Goal: Task Accomplishment & Management: Use online tool/utility

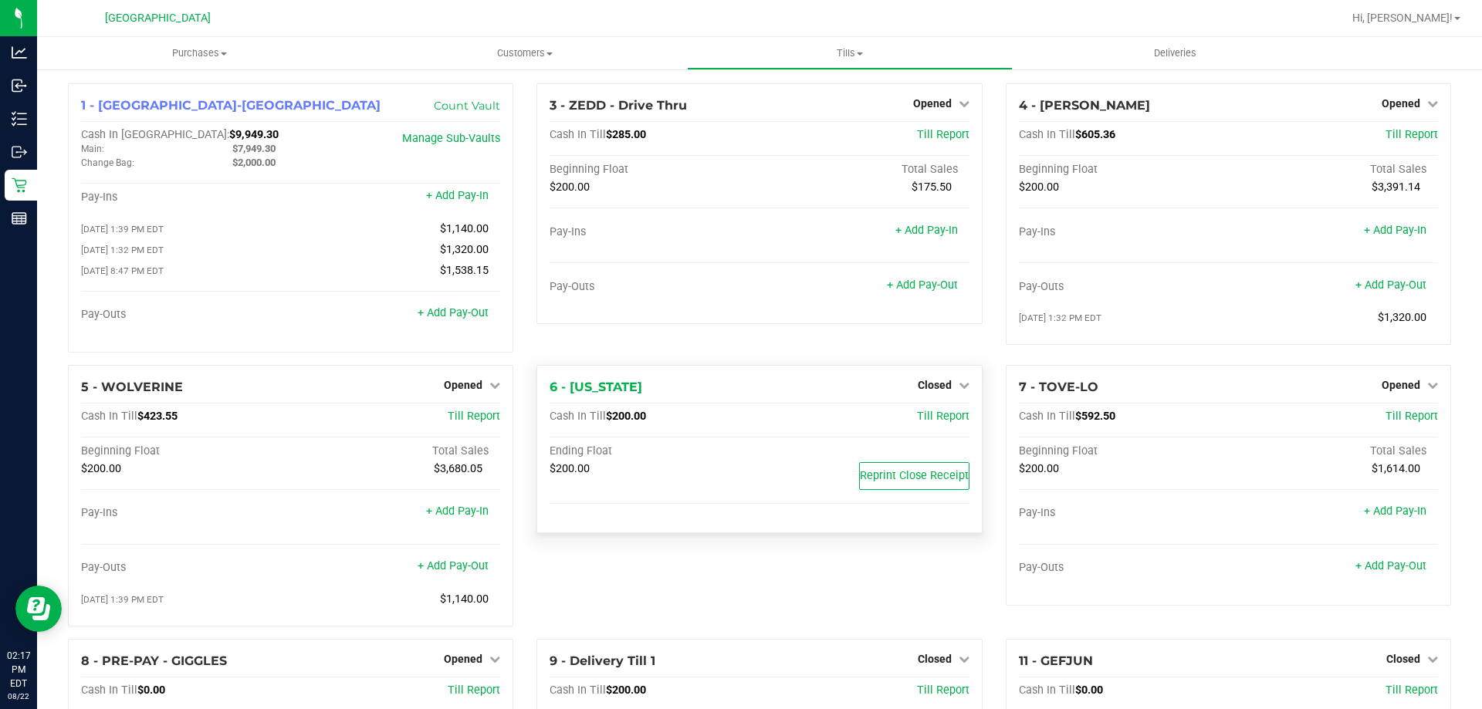
click at [692, 347] on div "3 - ZEDD - Drive Thru Opened Close Till Cash In Till $285.00 Till Report Beginn…" at bounding box center [759, 224] width 468 height 282
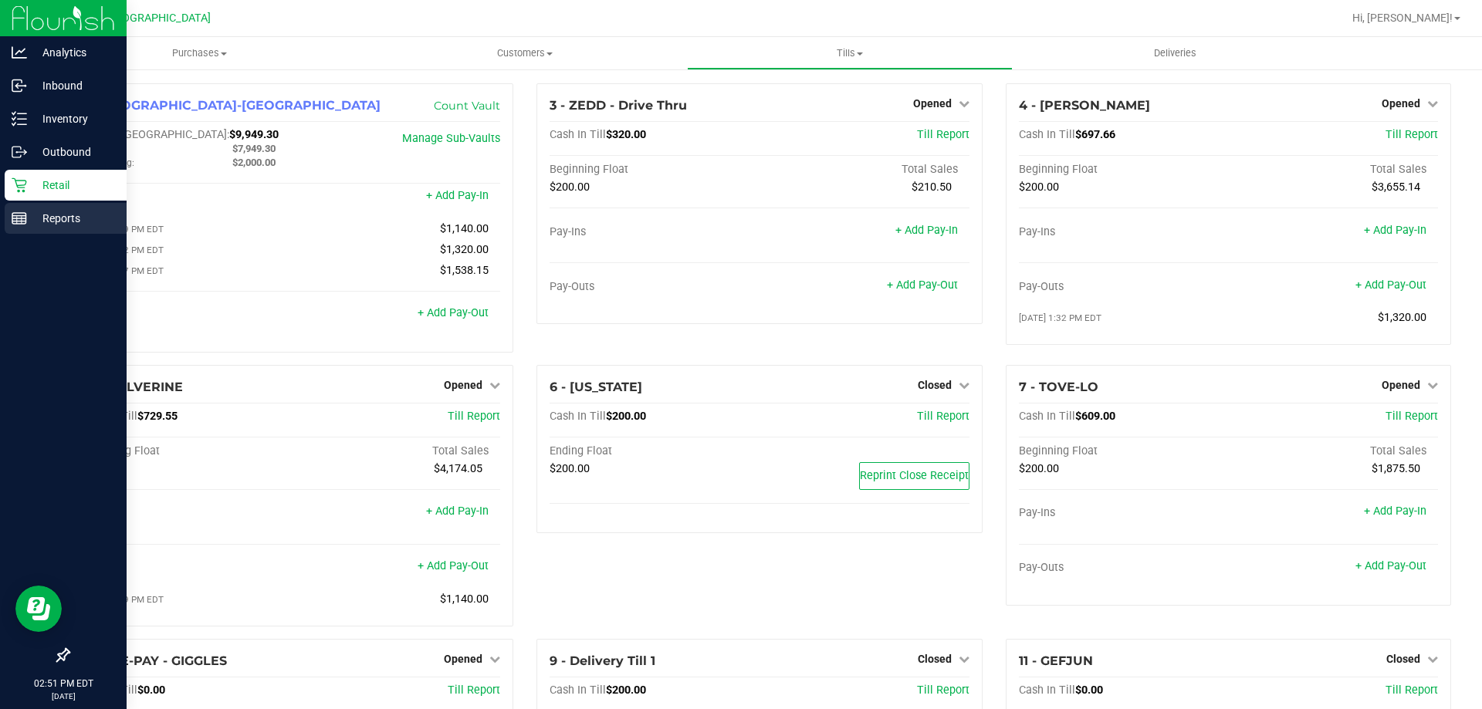
click at [39, 227] on p "Reports" at bounding box center [73, 218] width 93 height 19
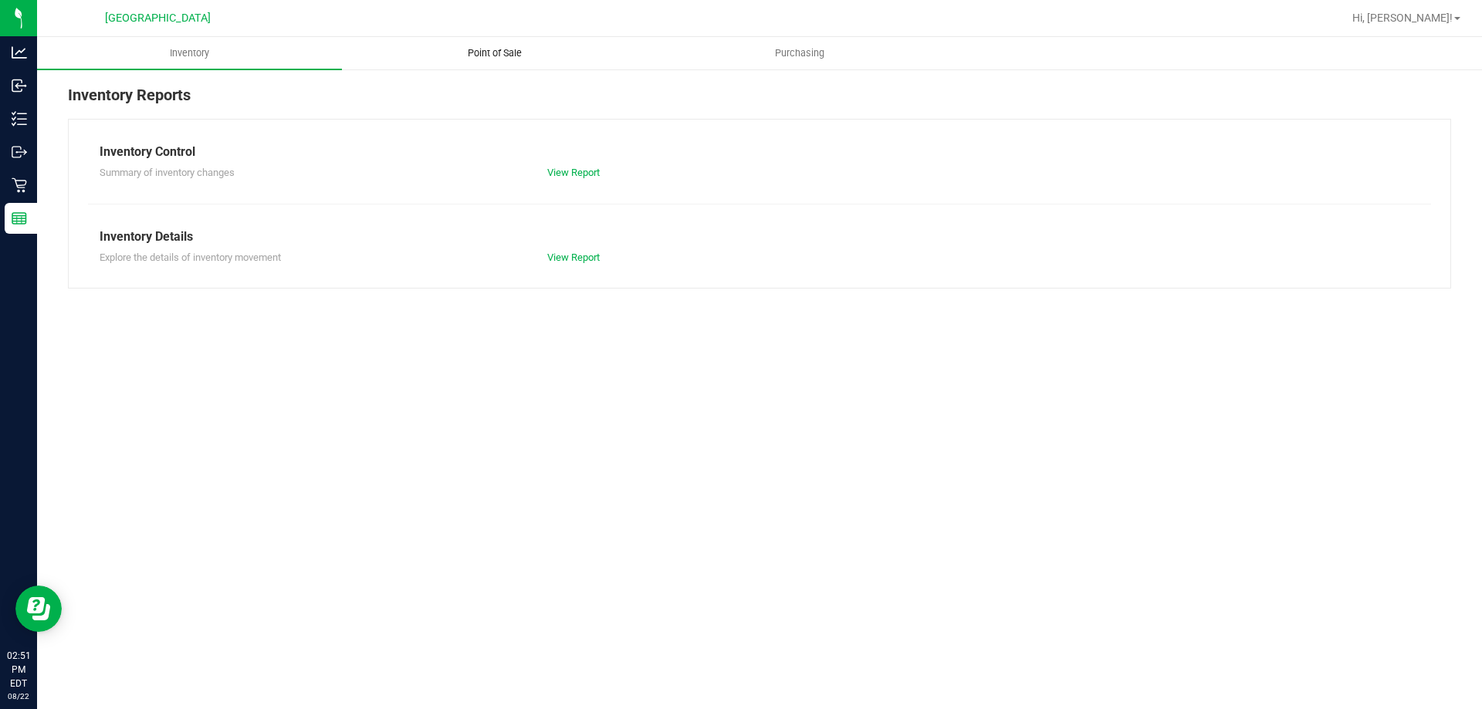
click at [499, 38] on uib-tab-heading "Point of Sale" at bounding box center [494, 53] width 303 height 31
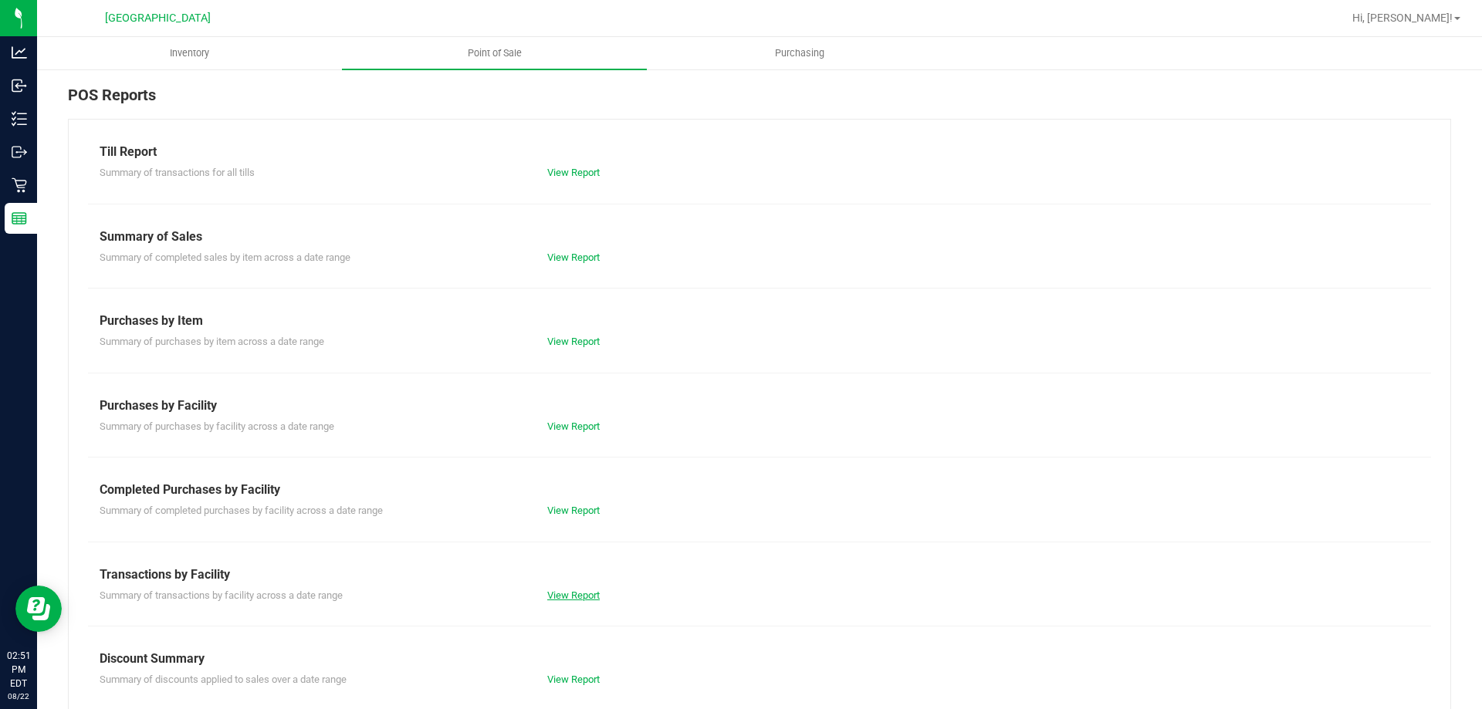
click at [587, 597] on link "View Report" at bounding box center [573, 596] width 52 height 12
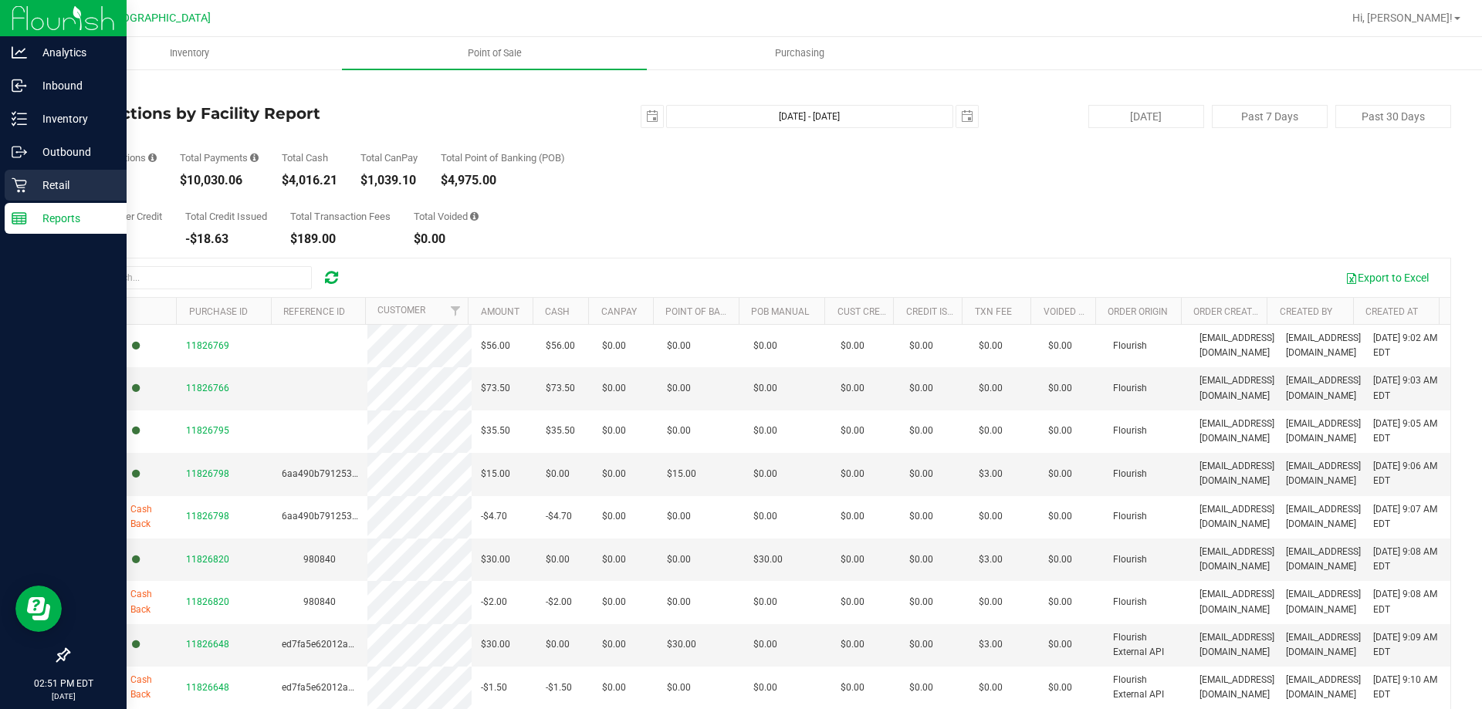
click at [22, 185] on icon at bounding box center [19, 185] width 15 height 15
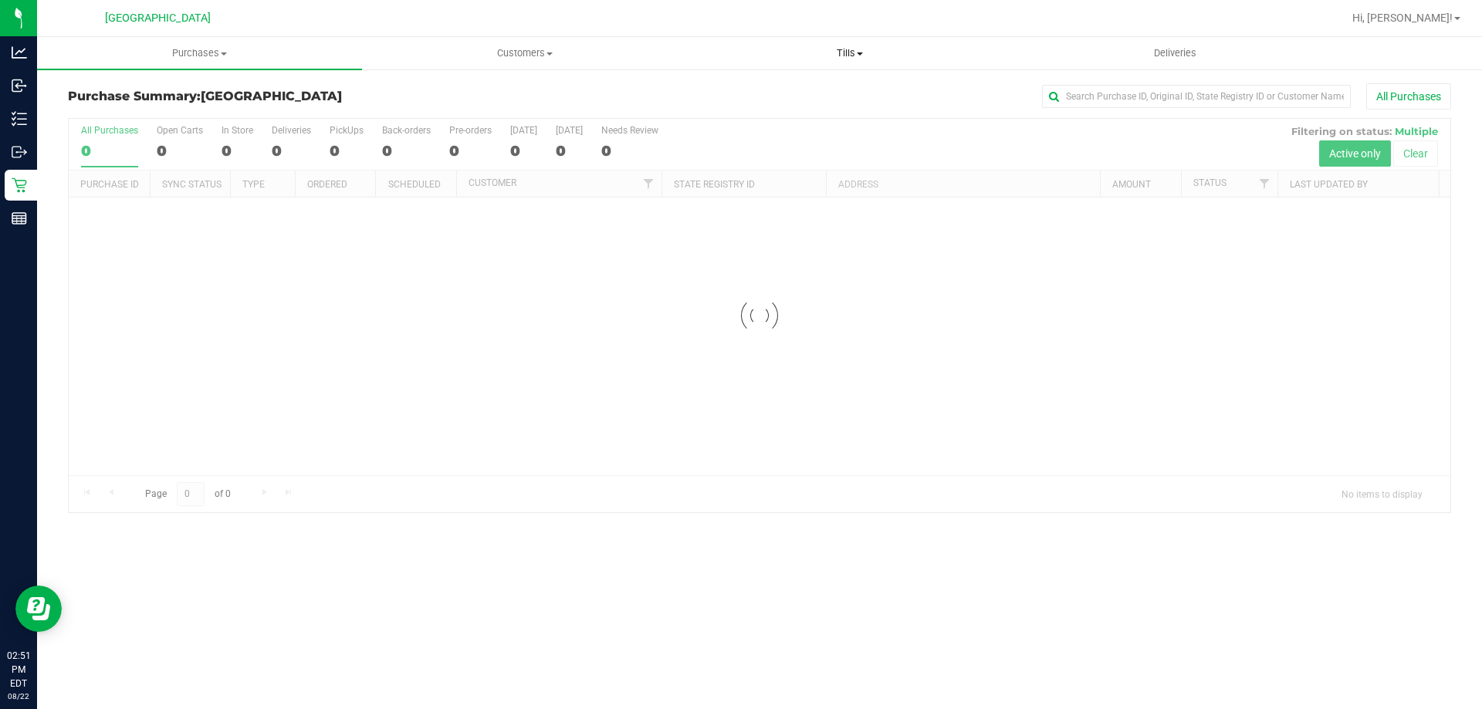
click at [831, 49] on span "Tills" at bounding box center [849, 53] width 323 height 14
click at [810, 91] on li "Manage tills" at bounding box center [849, 93] width 325 height 19
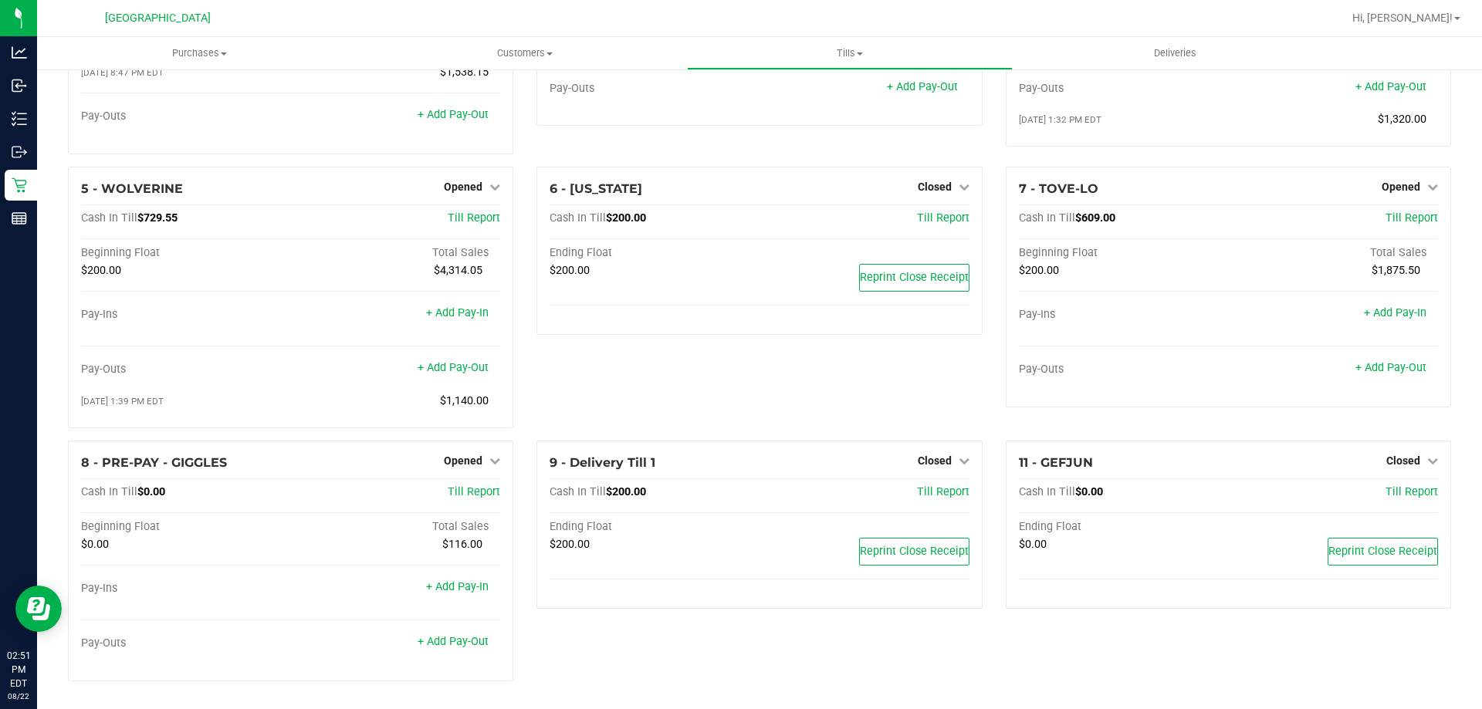
scroll to position [203, 0]
click at [475, 455] on span "Opened" at bounding box center [463, 461] width 39 height 12
click at [473, 492] on span "Till Report" at bounding box center [474, 491] width 52 height 13
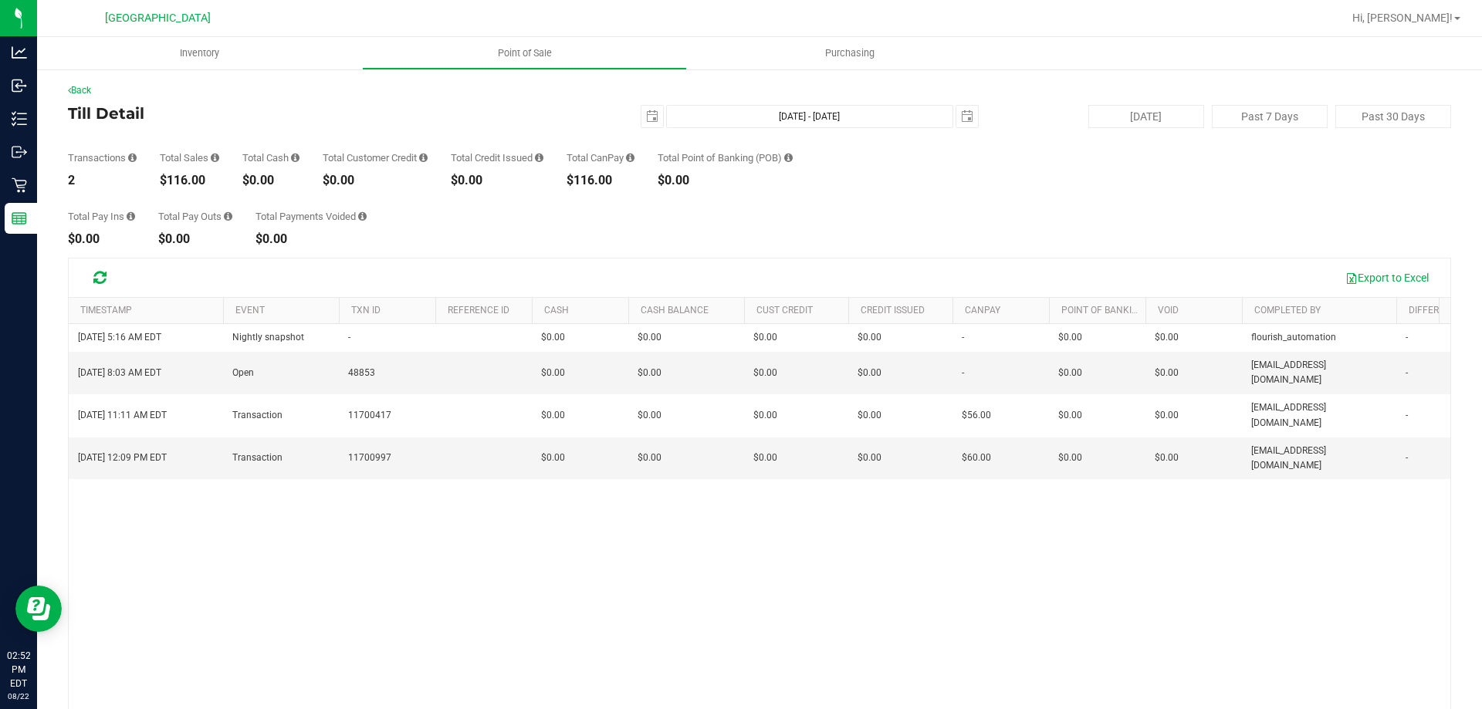
click at [563, 627] on div "Aug 22, 2025 5:16 AM EDT Nightly snapshot - $0.00 $0.00 $0.00 - $0.00 $0.00 - $…" at bounding box center [759, 547] width 1381 height 447
click at [361, 579] on div "Aug 22, 2025 5:16 AM EDT Nightly snapshot - $0.00 $0.00 $0.00 - $0.00 $0.00 - $…" at bounding box center [759, 547] width 1381 height 447
click at [86, 90] on link "Back" at bounding box center [79, 90] width 23 height 11
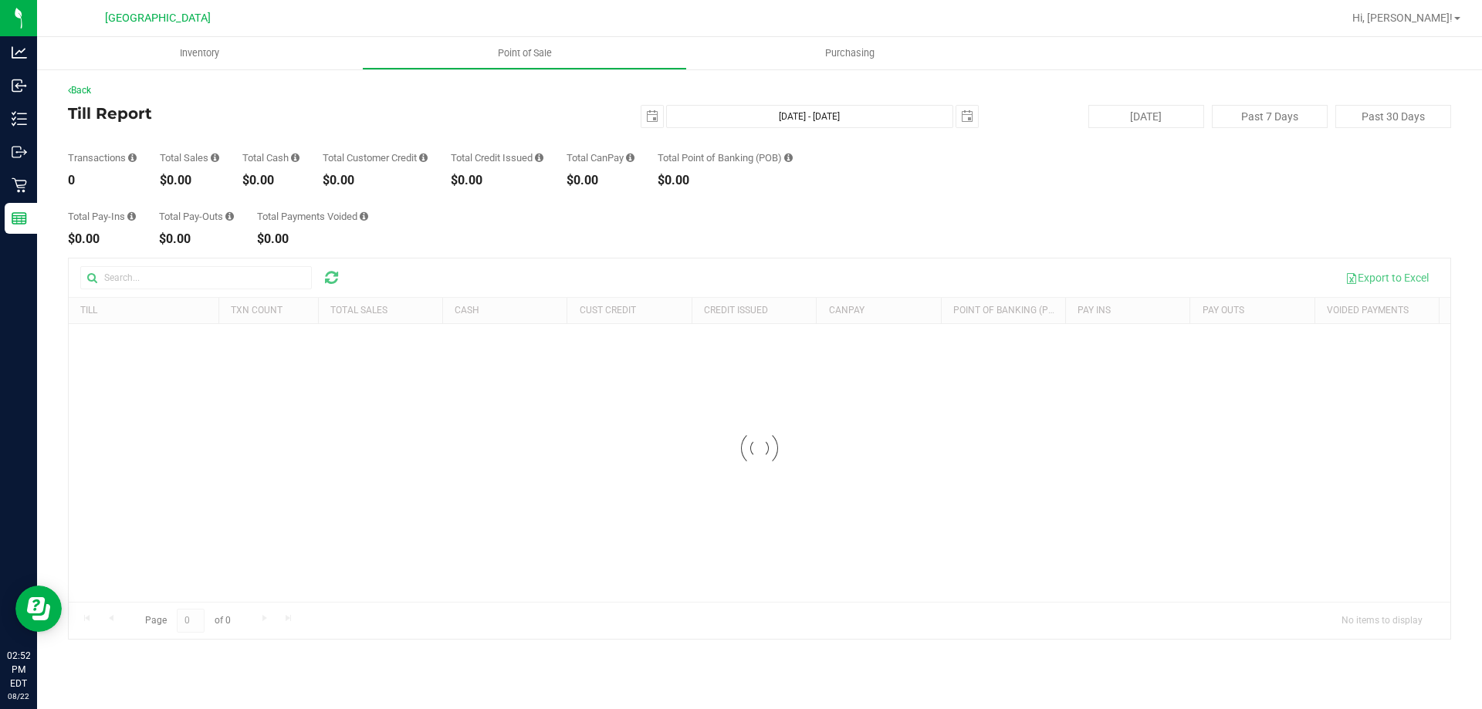
click at [593, 238] on div "Total Pay-Ins $0.00 Total Pay-Outs $0.00 Total Payments Voided $0.00" at bounding box center [759, 216] width 1383 height 59
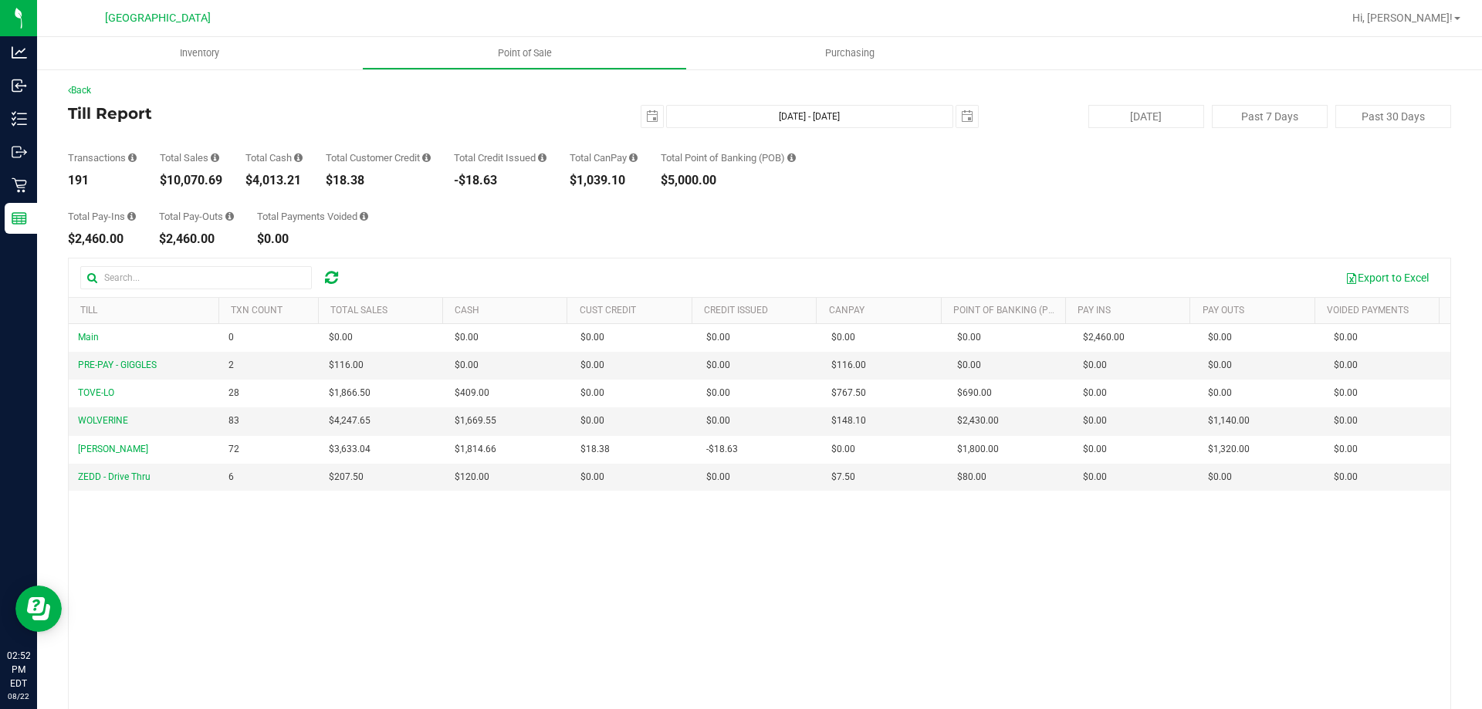
click at [727, 624] on div "Main 0 $0.00 $0.00 $0.00 $0.00 $0.00 $0.00 $0.00 $0.00 $0.00 $0.00 $0.00 $0.00 …" at bounding box center [759, 547] width 1381 height 447
click at [673, 595] on div "Main 0 $0.00 $0.00 $0.00 $0.00 $0.00 $0.00 $0.00 $0.00 $0.00 $0.00 $0.00 $0.00 …" at bounding box center [759, 547] width 1381 height 447
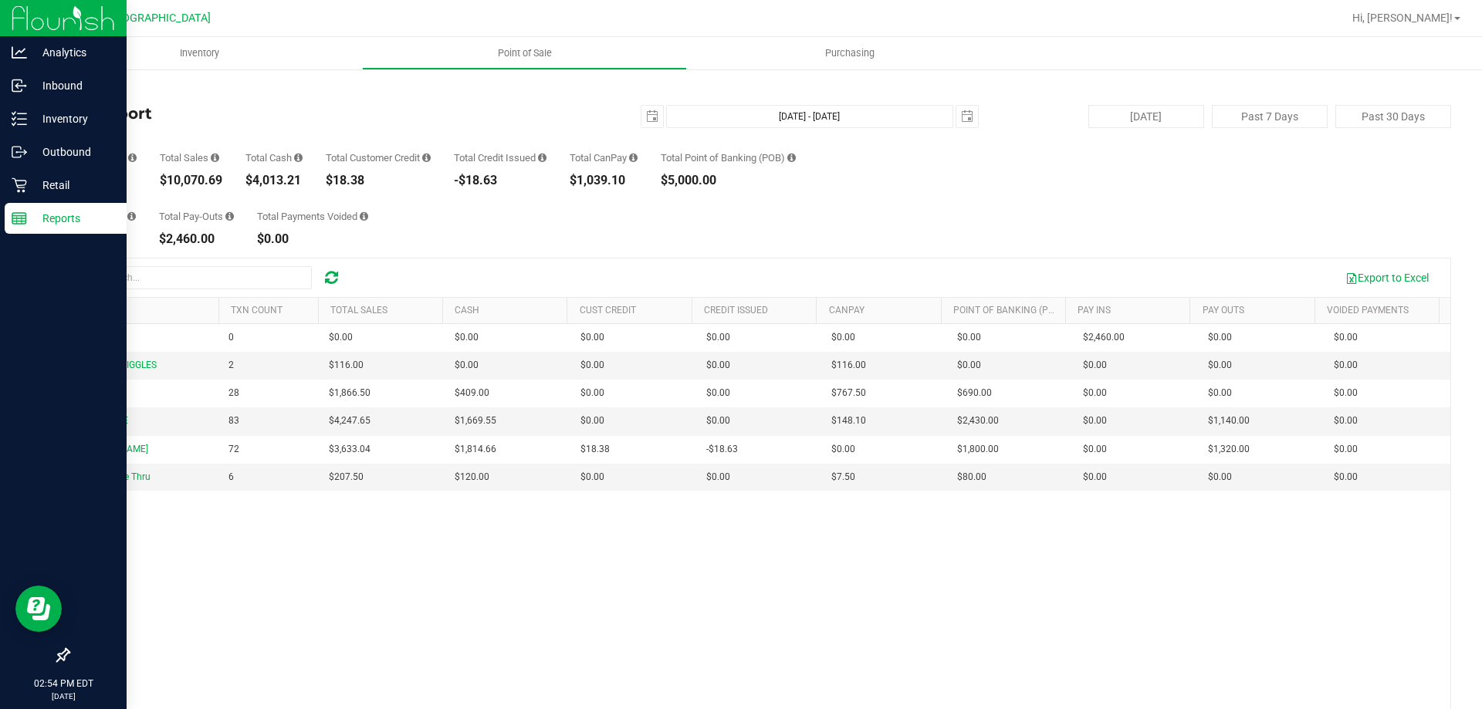
click at [63, 215] on p "Reports" at bounding box center [73, 218] width 93 height 19
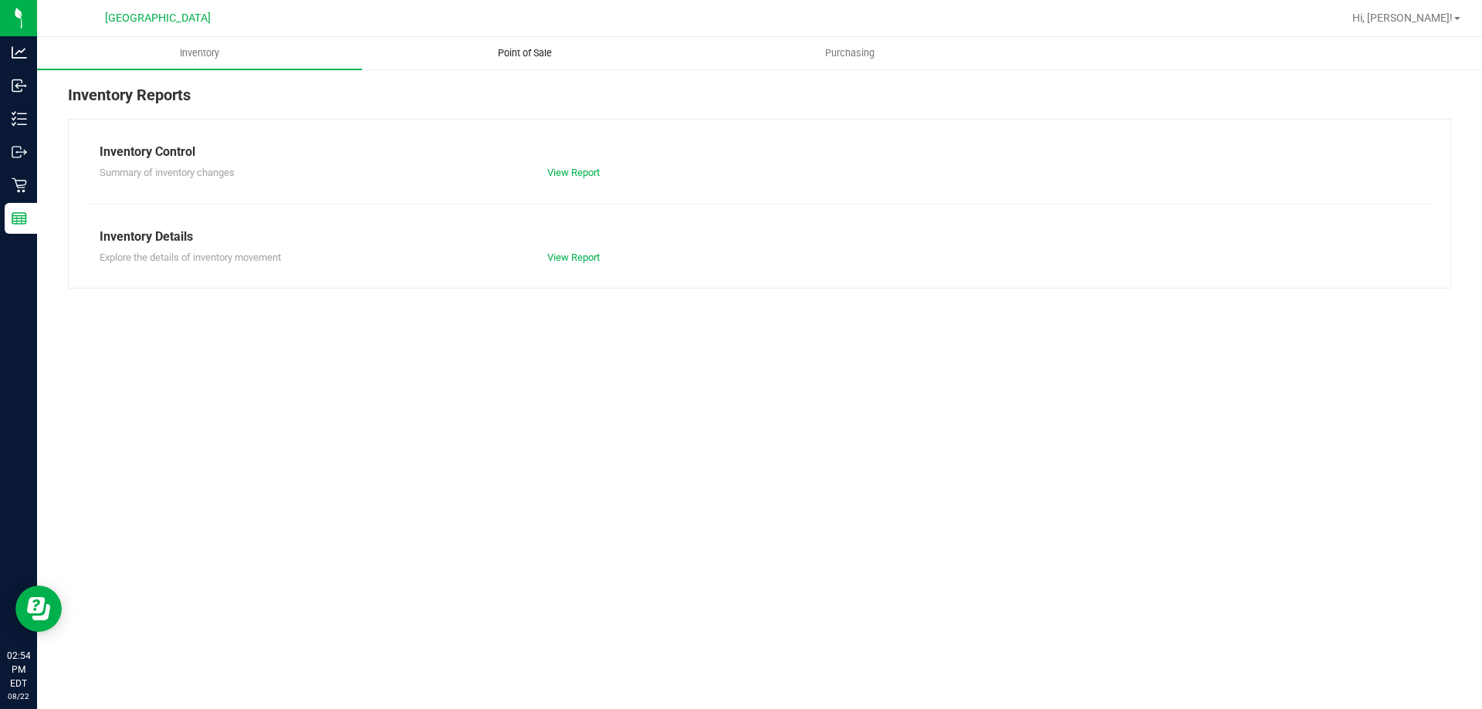
click at [529, 45] on uib-tab-heading "Point of Sale" at bounding box center [524, 53] width 323 height 31
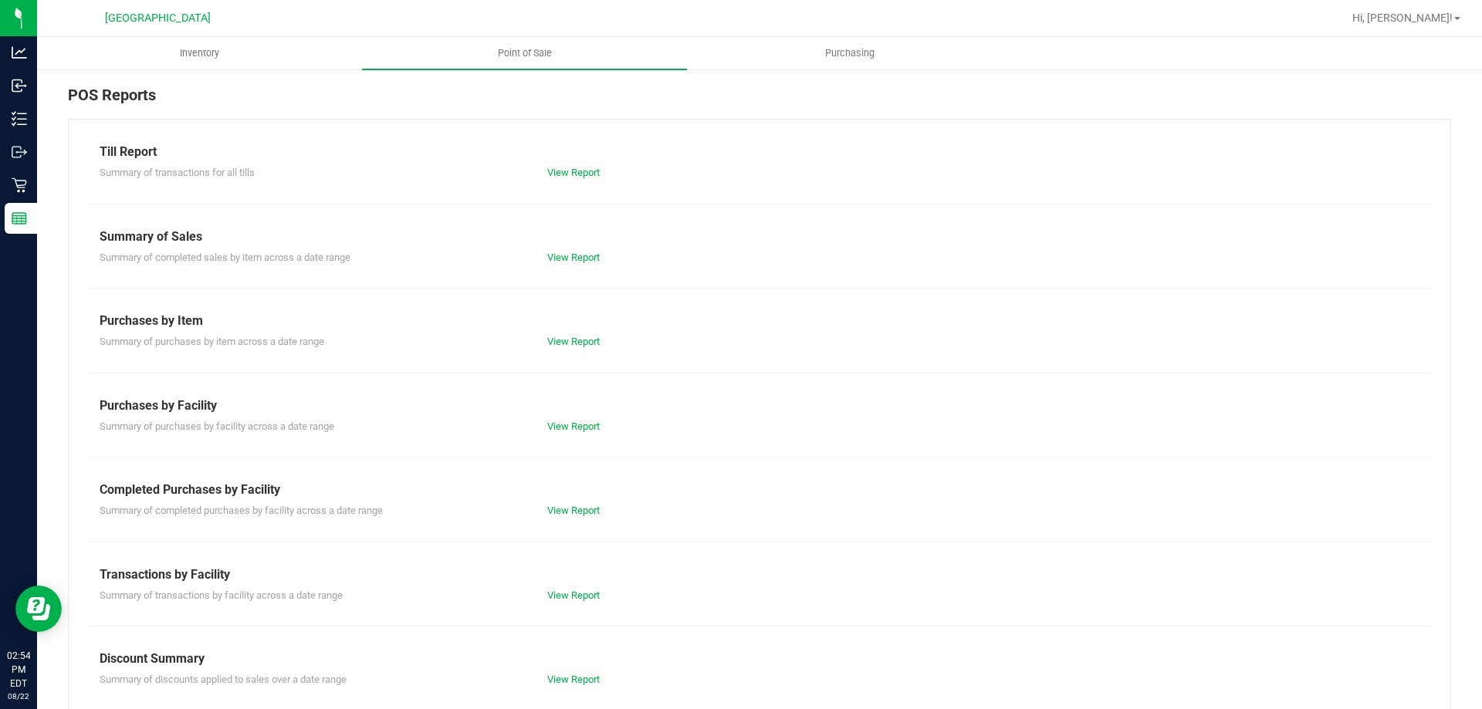
click at [558, 584] on div "Summary of transactions by facility across a date range View Report" at bounding box center [759, 593] width 1343 height 19
click at [563, 600] on link "View Report" at bounding box center [573, 596] width 52 height 12
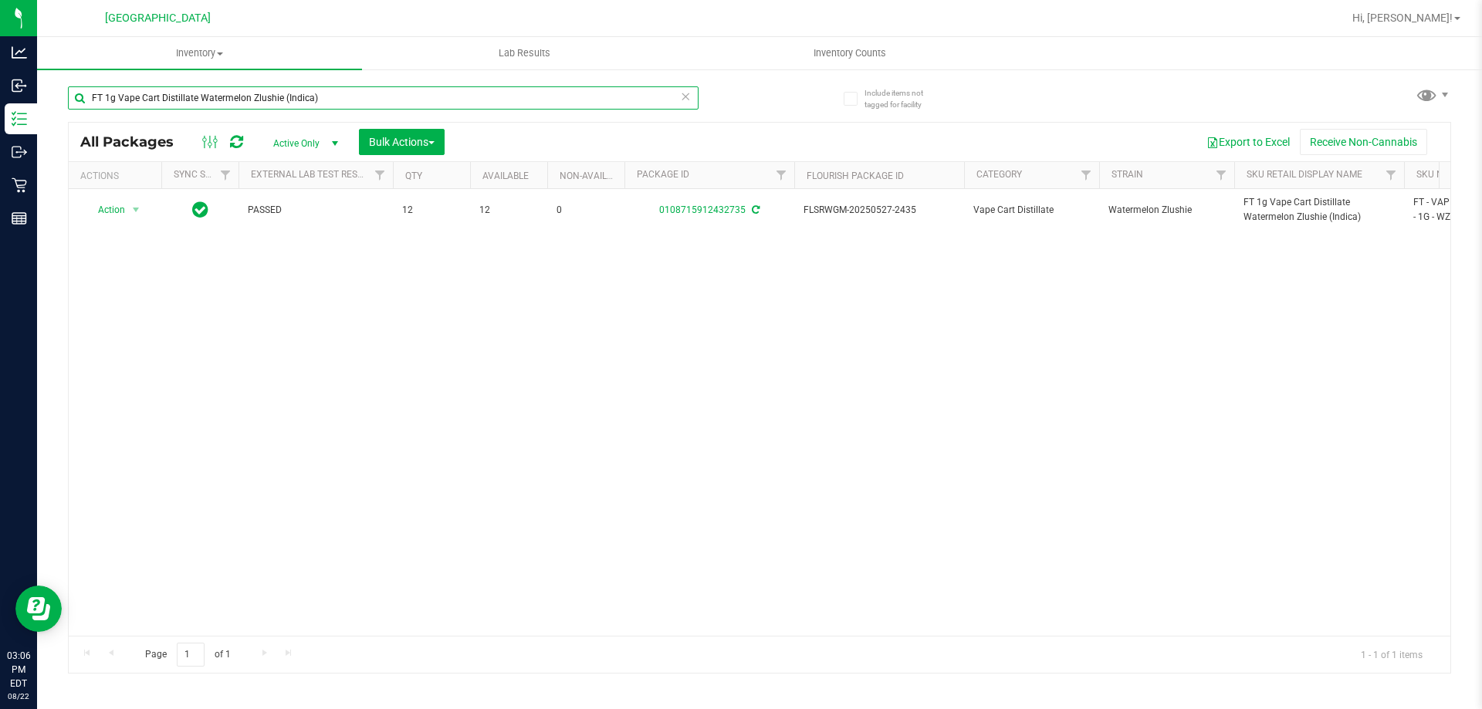
click at [504, 95] on input "FT 1g Vape Cart Distillate Watermelon Zlushie (Indica)" at bounding box center [383, 97] width 630 height 23
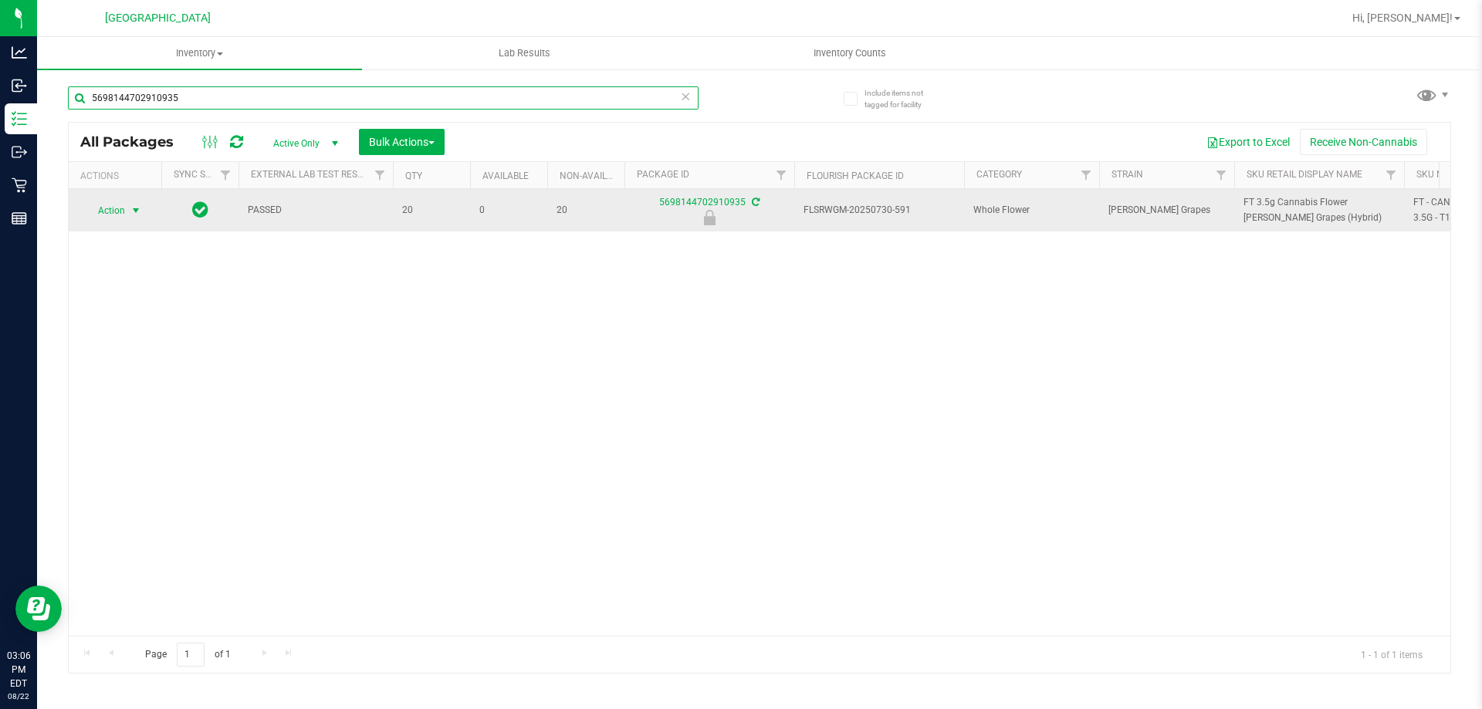
type input "5698144702910935"
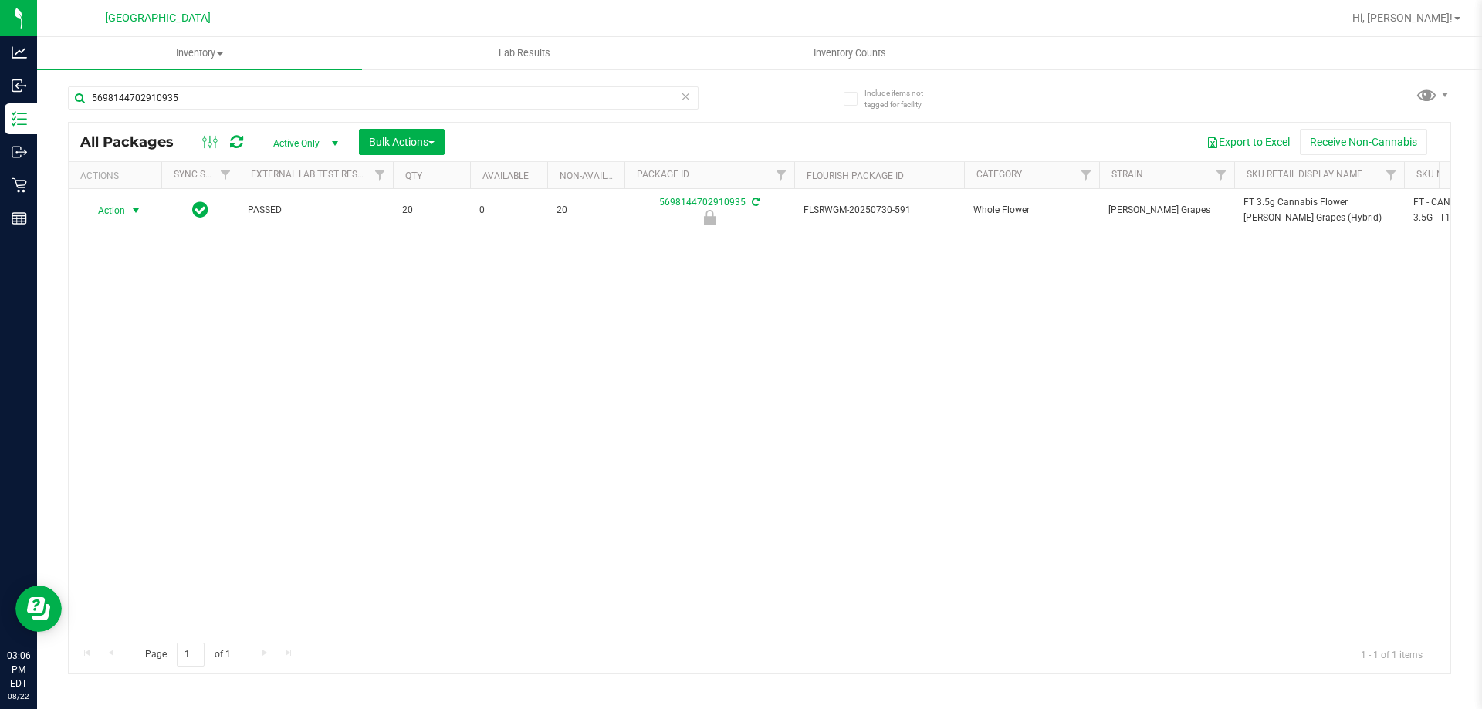
drag, startPoint x: 127, startPoint y: 212, endPoint x: 127, endPoint y: 312, distance: 99.6
click at [127, 212] on span "select" at bounding box center [136, 211] width 19 height 22
click at [134, 382] on li "Unlock package" at bounding box center [134, 393] width 99 height 23
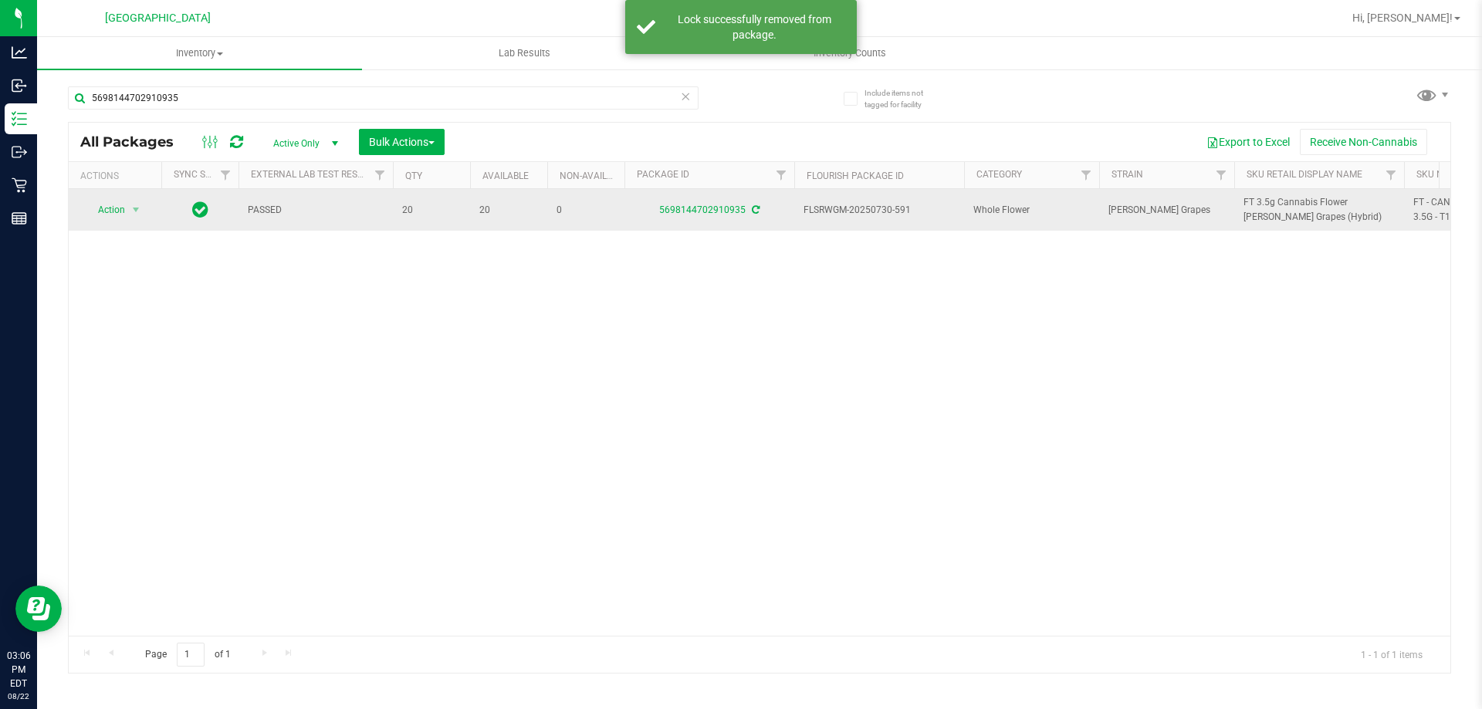
click at [1298, 213] on span "FT 3.5g Cannabis Flower [PERSON_NAME] Grapes (Hybrid)" at bounding box center [1318, 209] width 151 height 29
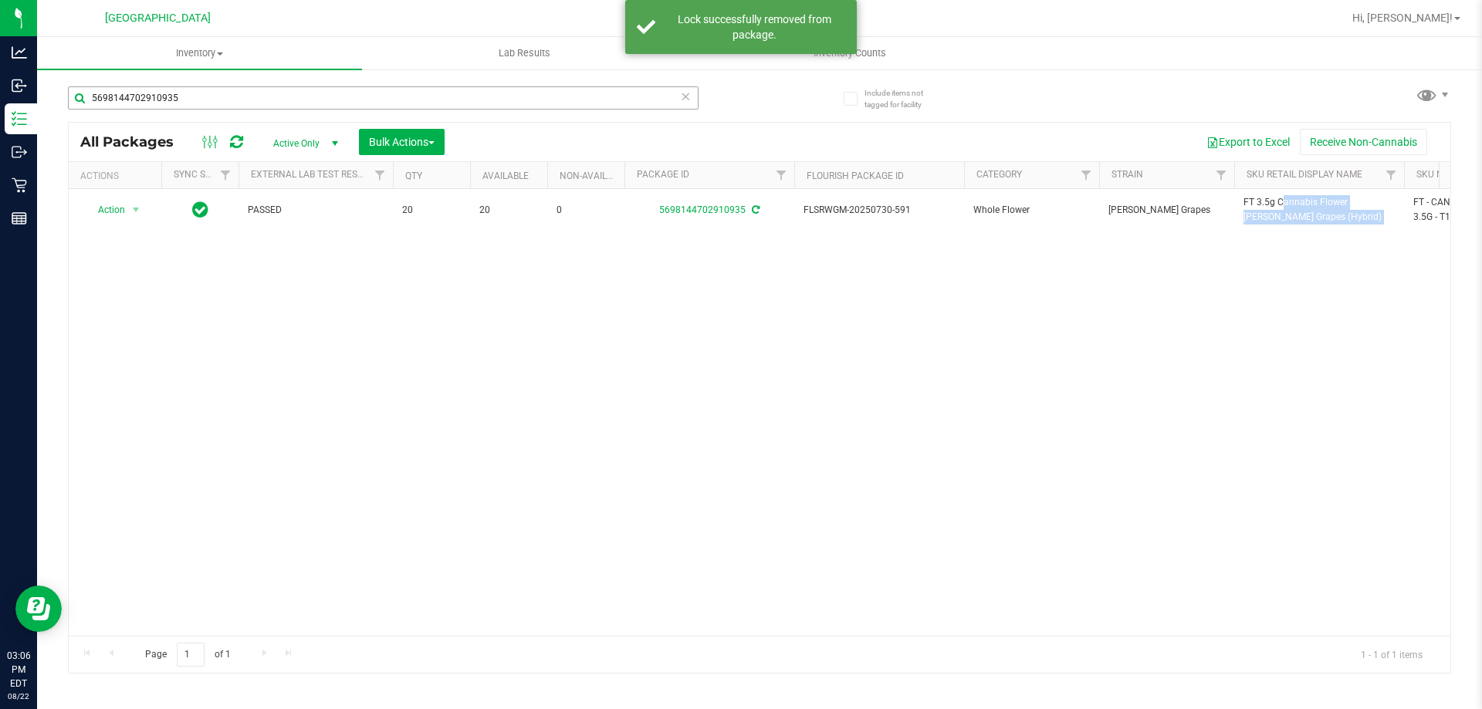
copy tr "FT 3.5g Cannabis Flower [PERSON_NAME] Grapes (Hybrid)"
click at [482, 91] on input "5698144702910935" at bounding box center [383, 97] width 630 height 23
paste input "FT 3.5g Cannabis Flower [PERSON_NAME] Grapes (Hybrid)"
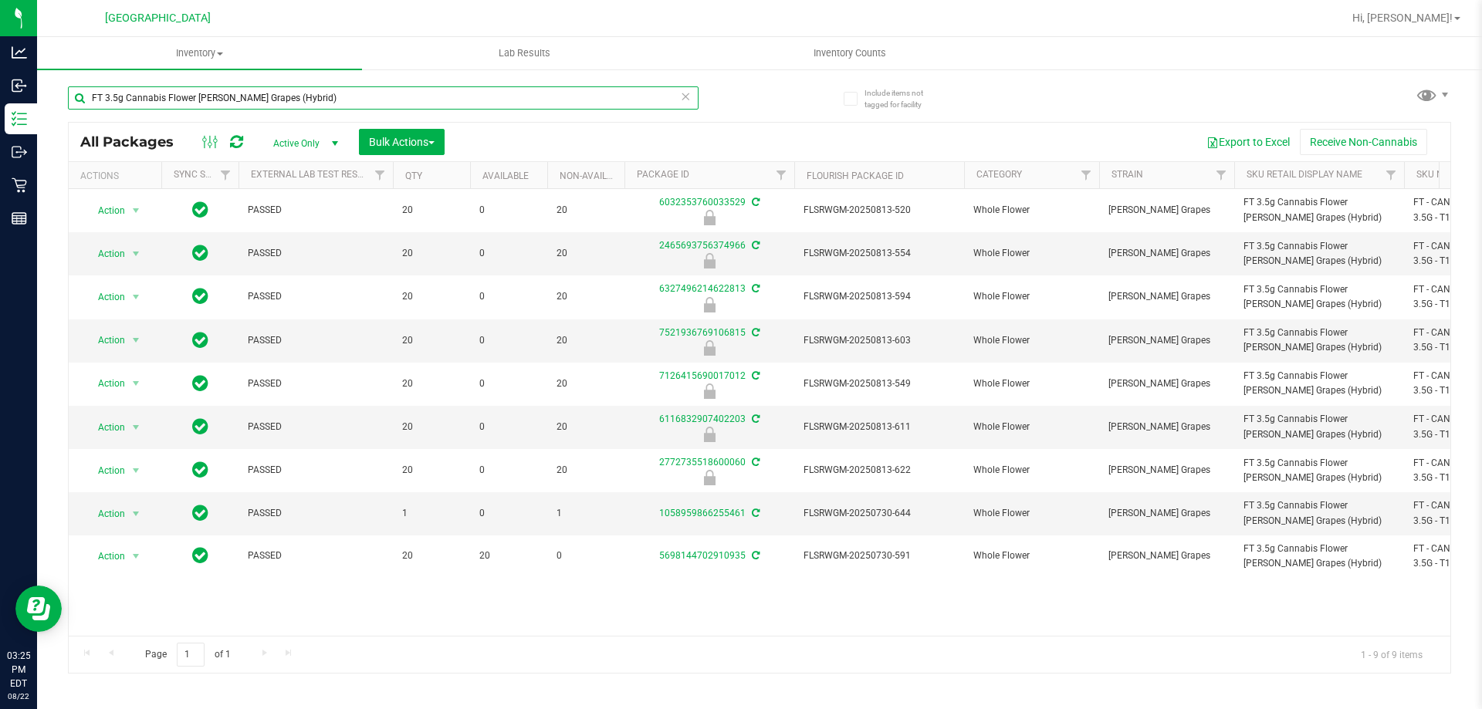
click at [536, 100] on input "FT 3.5g Cannabis Flower [PERSON_NAME] Grapes (Hybrid)" at bounding box center [383, 97] width 630 height 23
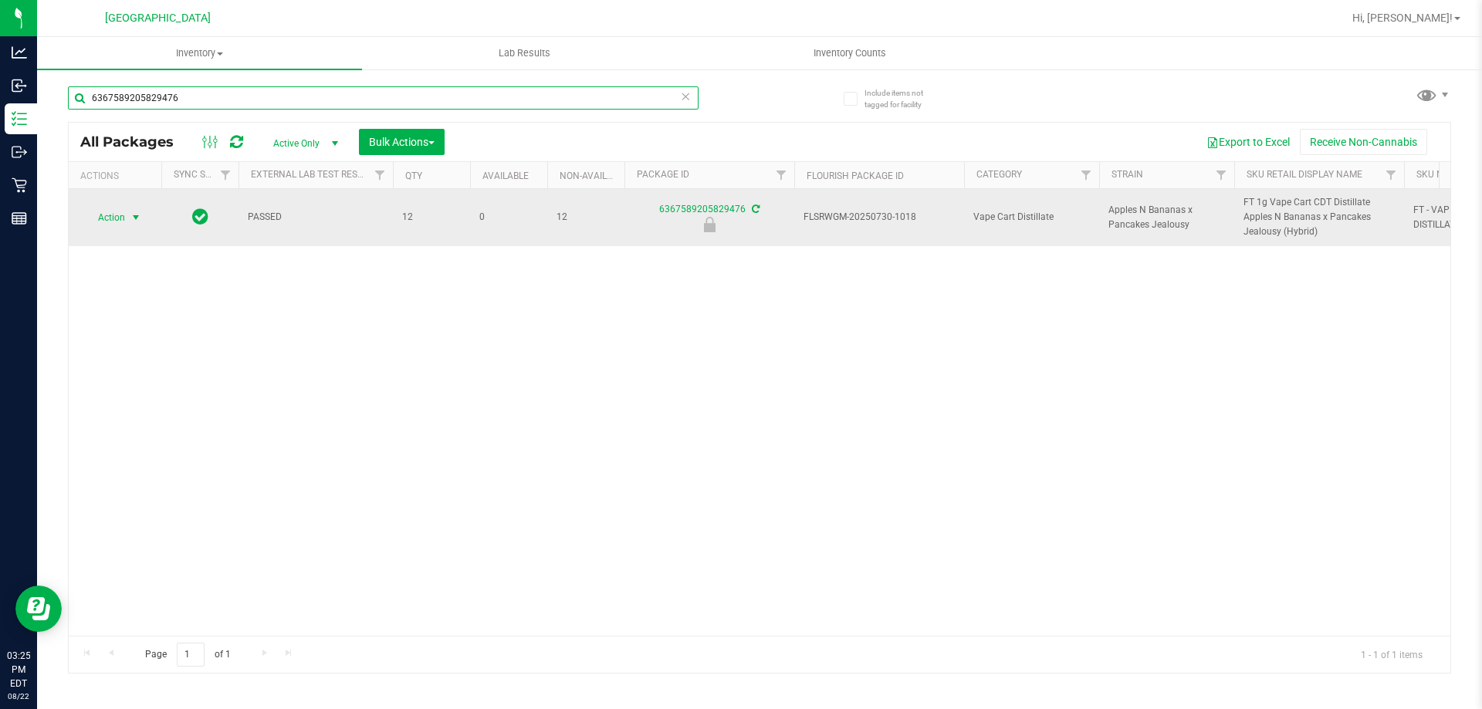
type input "6367589205829476"
click at [137, 217] on span "select" at bounding box center [136, 217] width 12 height 12
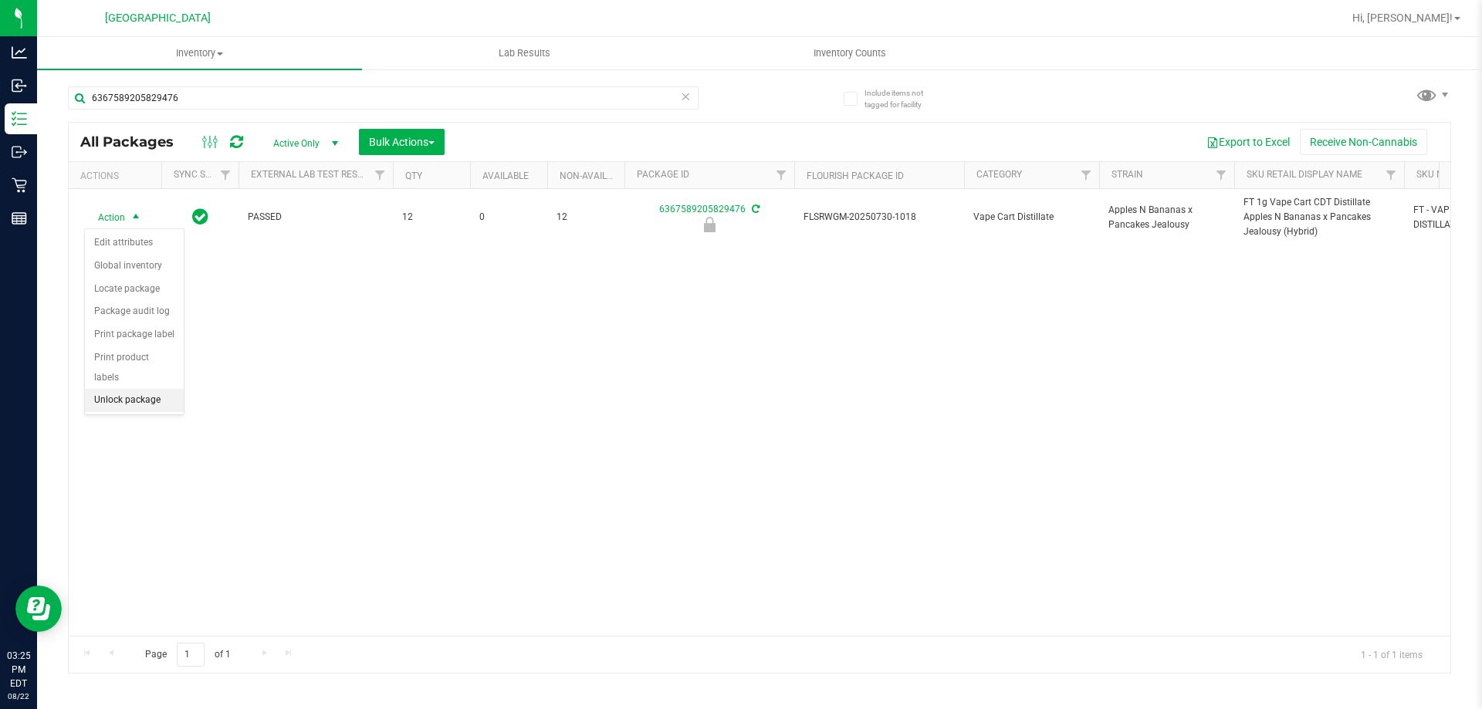
click at [145, 389] on li "Unlock package" at bounding box center [134, 400] width 99 height 23
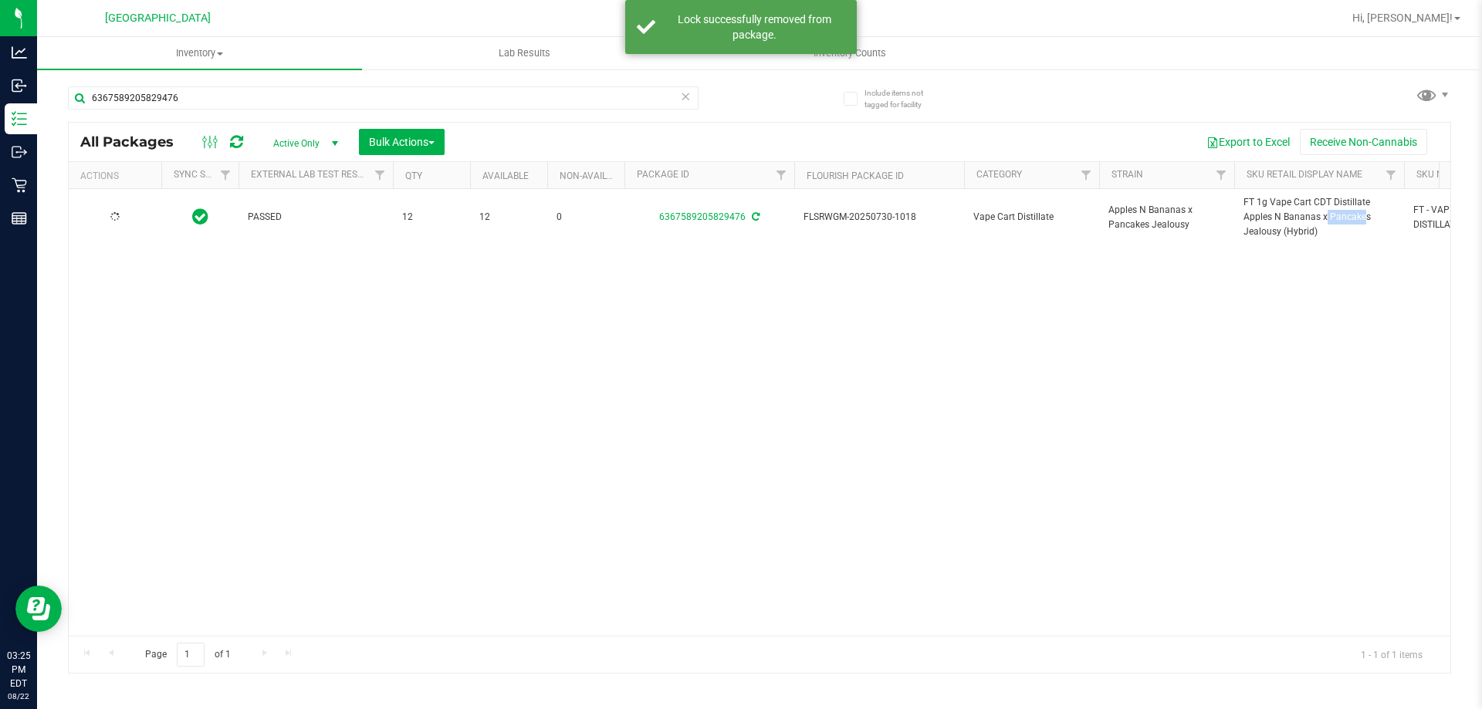
click at [1289, 225] on span "FT 1g Vape Cart CDT Distillate Apples N Bananas x Pancakes Jealousy (Hybrid)" at bounding box center [1318, 217] width 151 height 45
copy tr "FT 1g Vape Cart CDT Distillate Apples N Bananas x Pancakes Jealousy (Hybrid)"
click at [530, 100] on input "6367589205829476" at bounding box center [383, 97] width 630 height 23
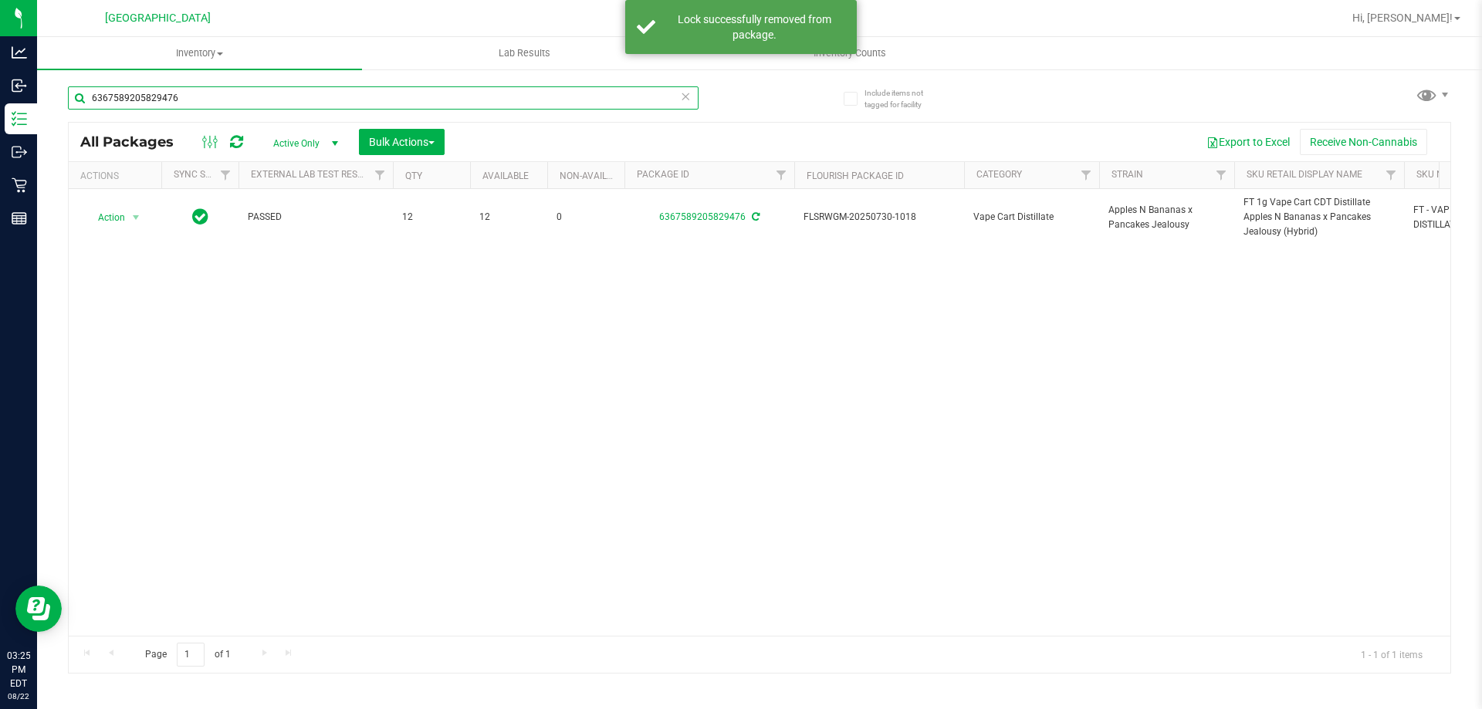
paste input "FT 1g Vape Cart CDT Distillate Apples N Bananas x Pancakes Jealousy (Hybrid)"
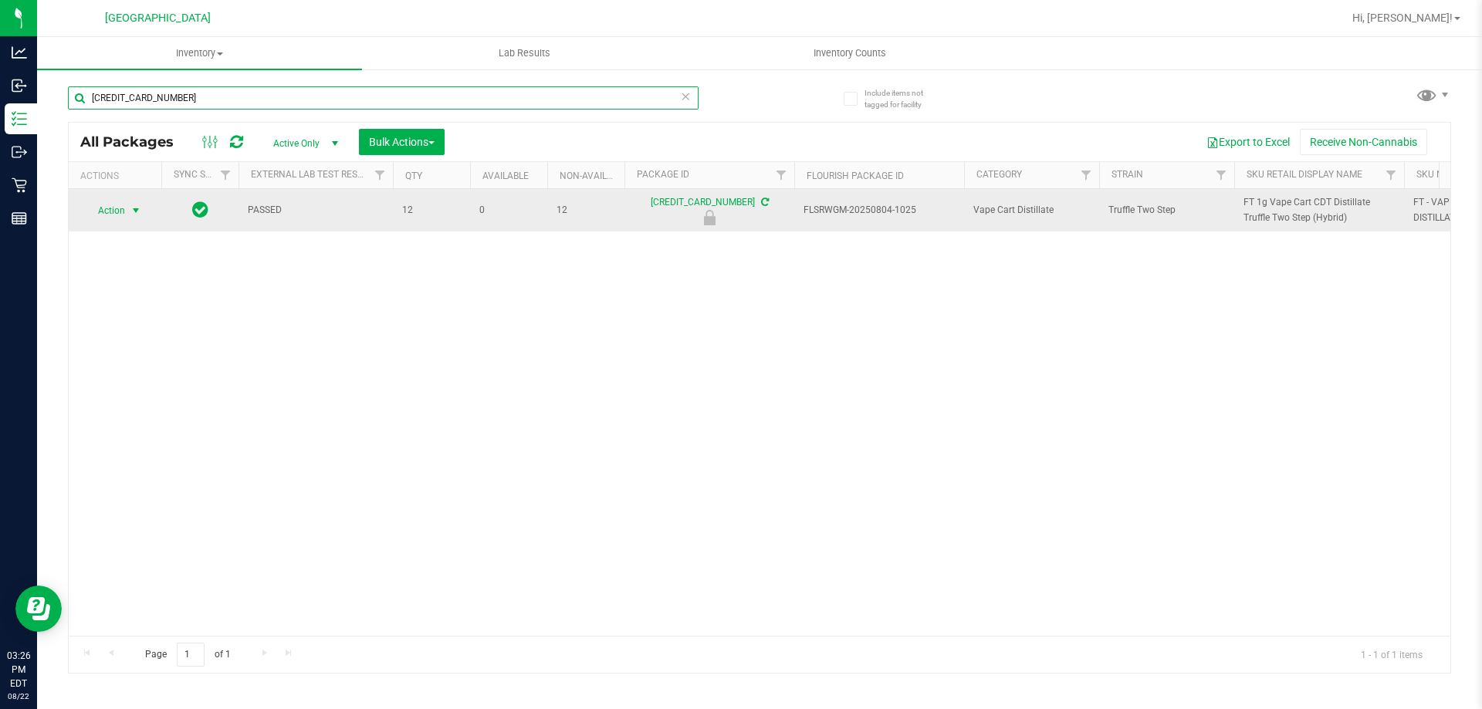
type input "[CREDIT_CARD_NUMBER]"
click at [123, 215] on span "Action" at bounding box center [105, 211] width 42 height 22
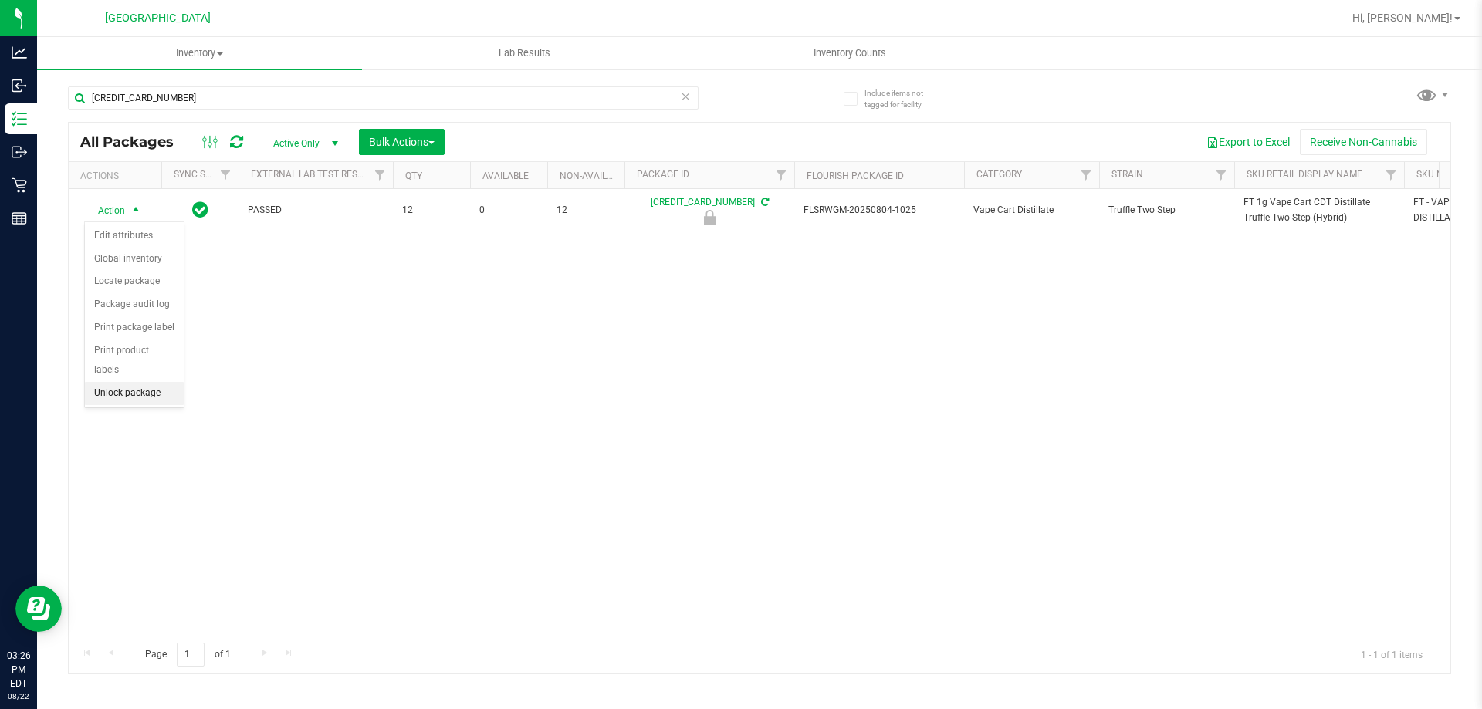
click at [139, 382] on li "Unlock package" at bounding box center [134, 393] width 99 height 23
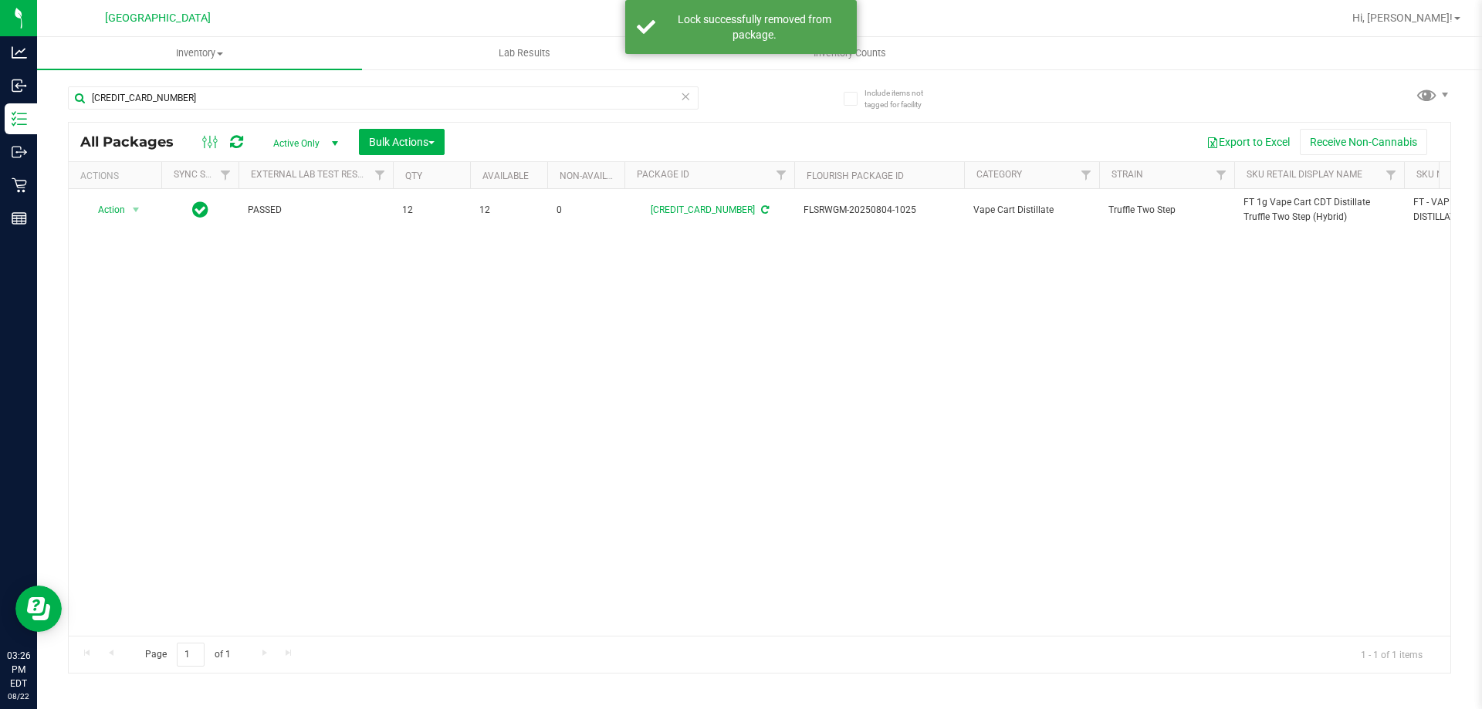
click at [1251, 203] on span "FT 1g Vape Cart CDT Distillate Truffle Two Step (Hybrid)" at bounding box center [1318, 209] width 151 height 29
click at [585, 93] on input "[CREDIT_CARD_NUMBER]" at bounding box center [383, 97] width 630 height 23
paste input "FT 1g Vape Cart CDT Distillate Truffle Two Step (Hybrid)"
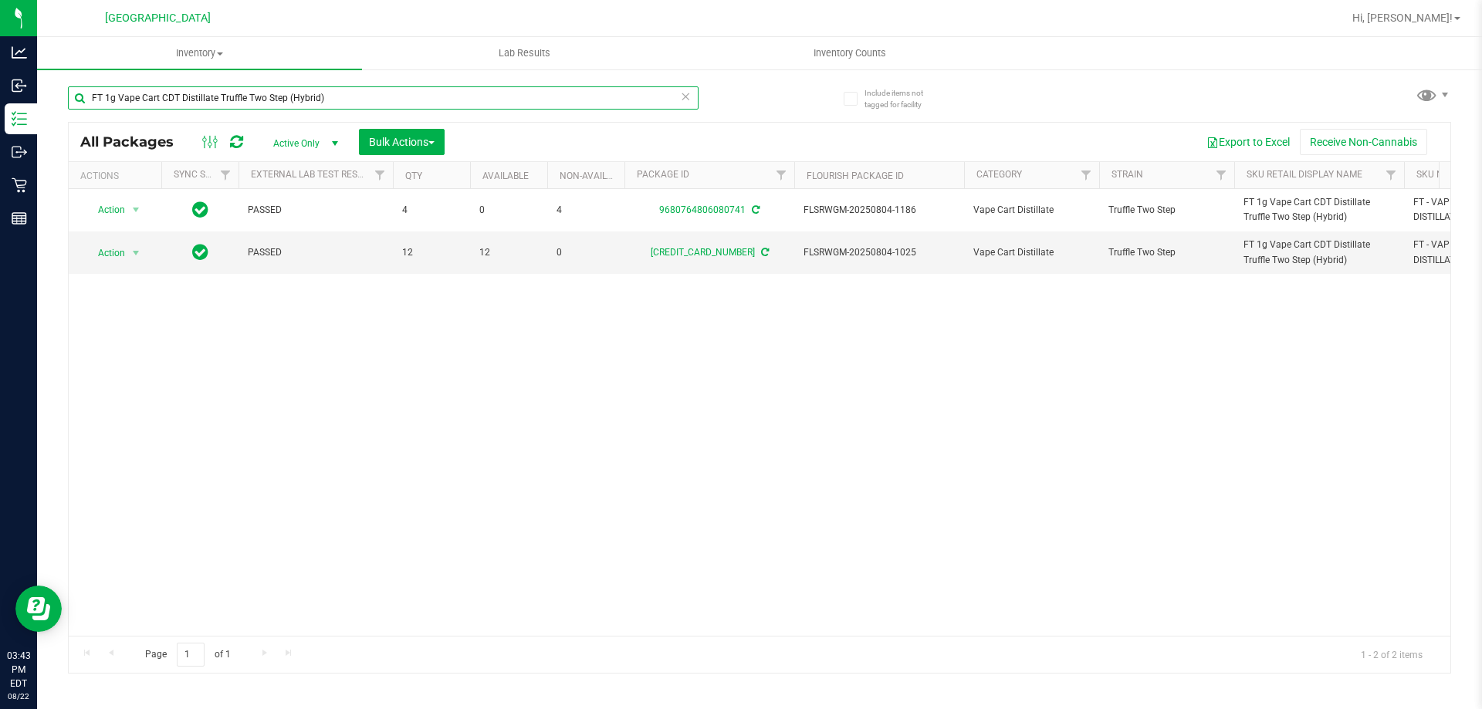
drag, startPoint x: 585, startPoint y: 93, endPoint x: 594, endPoint y: 92, distance: 9.3
click at [590, 92] on input "FT 1g Vape Cart CDT Distillate Truffle Two Step (Hybrid)" at bounding box center [383, 97] width 630 height 23
click at [594, 92] on input "FT 1g Vape Cart CDT Distillate Truffle Two Step (Hybrid)" at bounding box center [383, 97] width 630 height 23
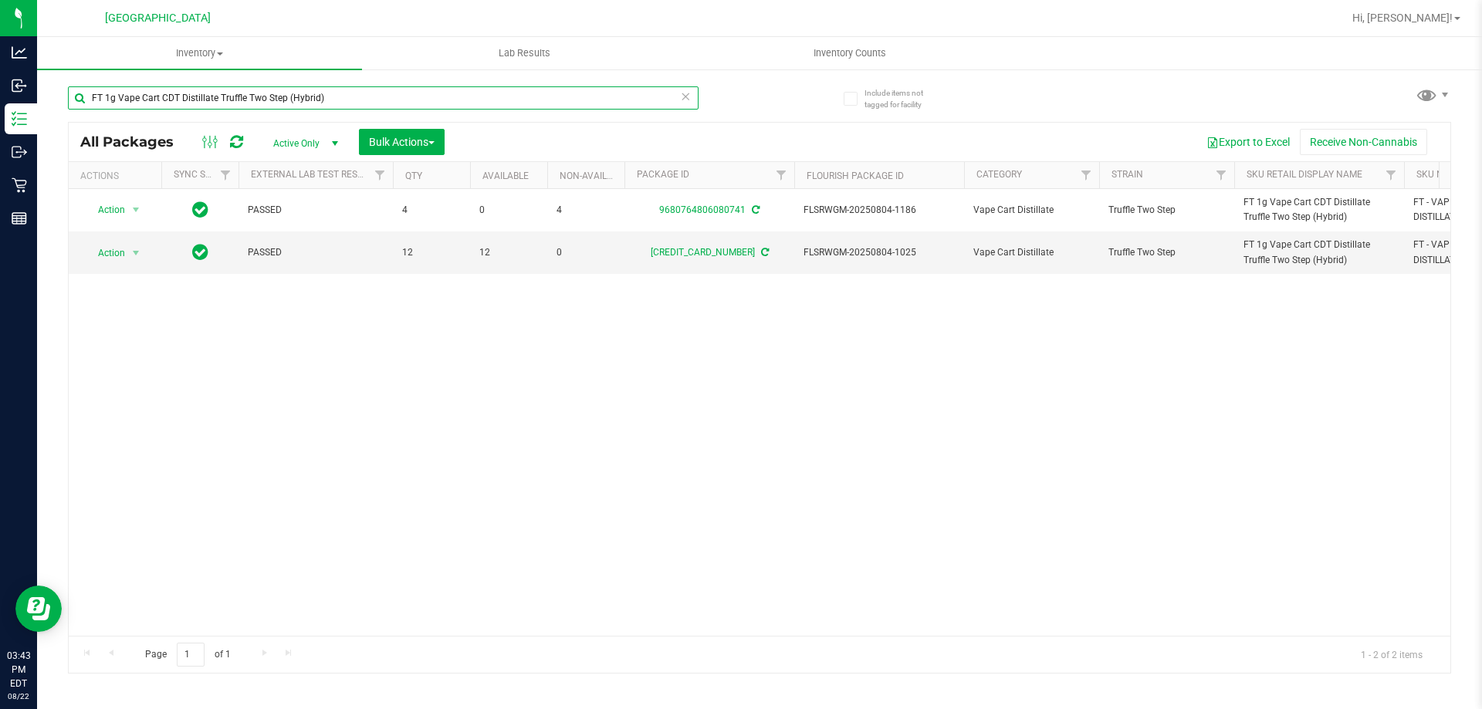
click at [594, 92] on input "FT 1g Vape Cart CDT Distillate Truffle Two Step (Hybrid)" at bounding box center [383, 97] width 630 height 23
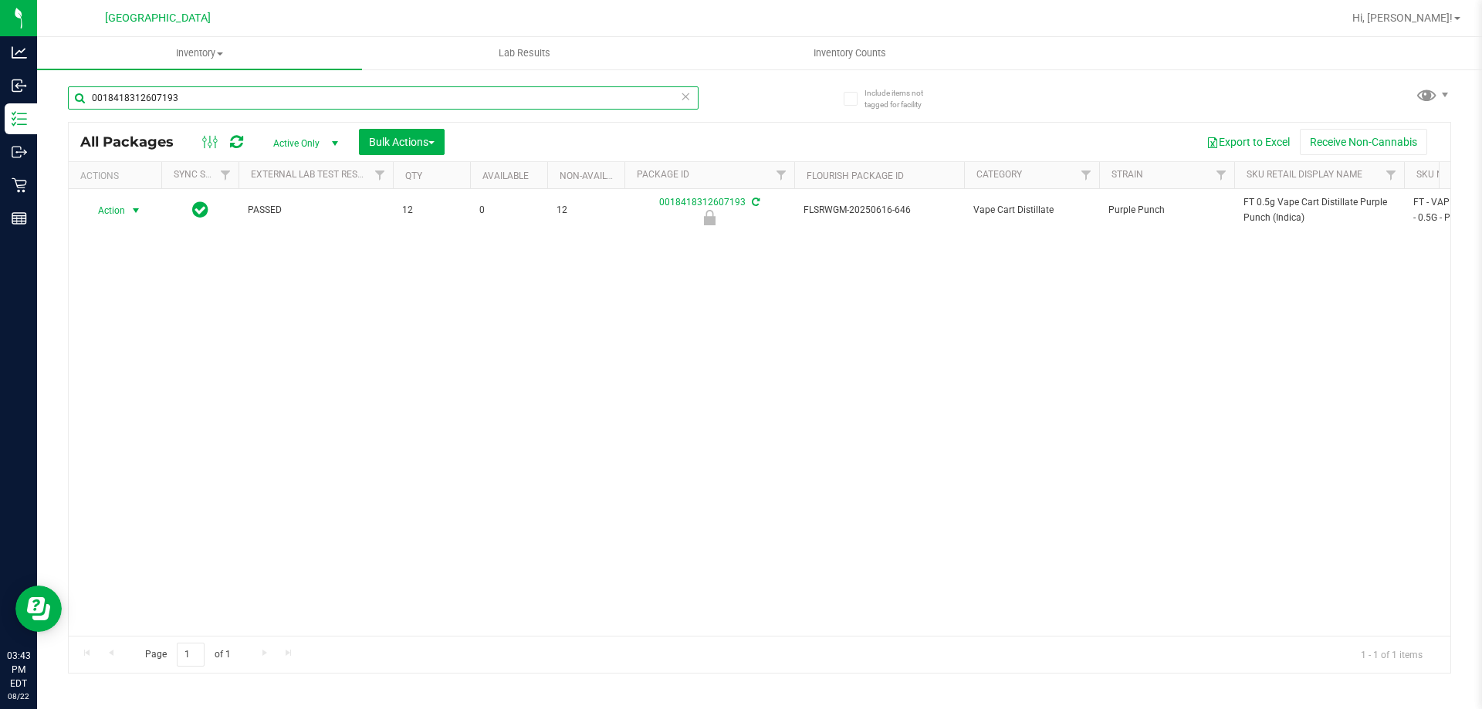
type input "0018418312607193"
click at [119, 215] on span "Action" at bounding box center [105, 211] width 42 height 22
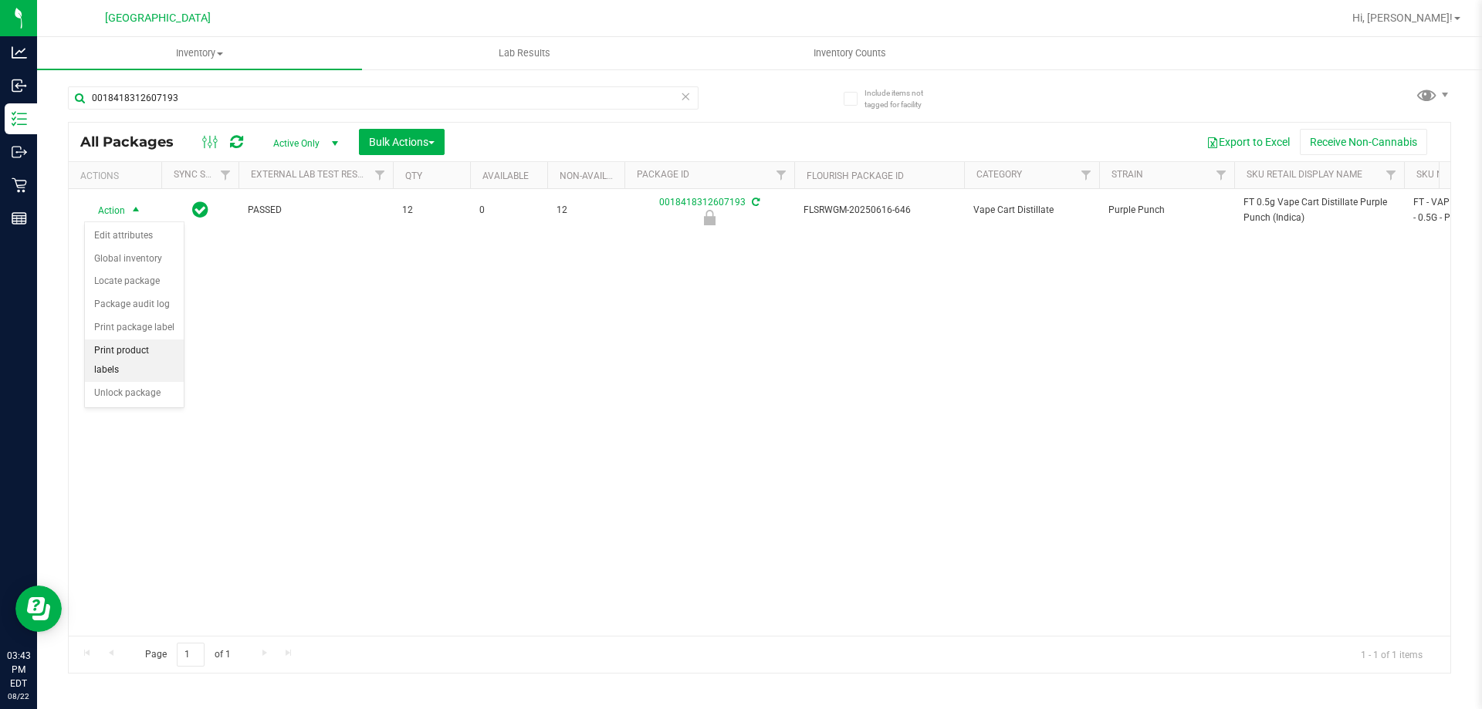
click at [143, 361] on li "Print product labels" at bounding box center [134, 361] width 99 height 42
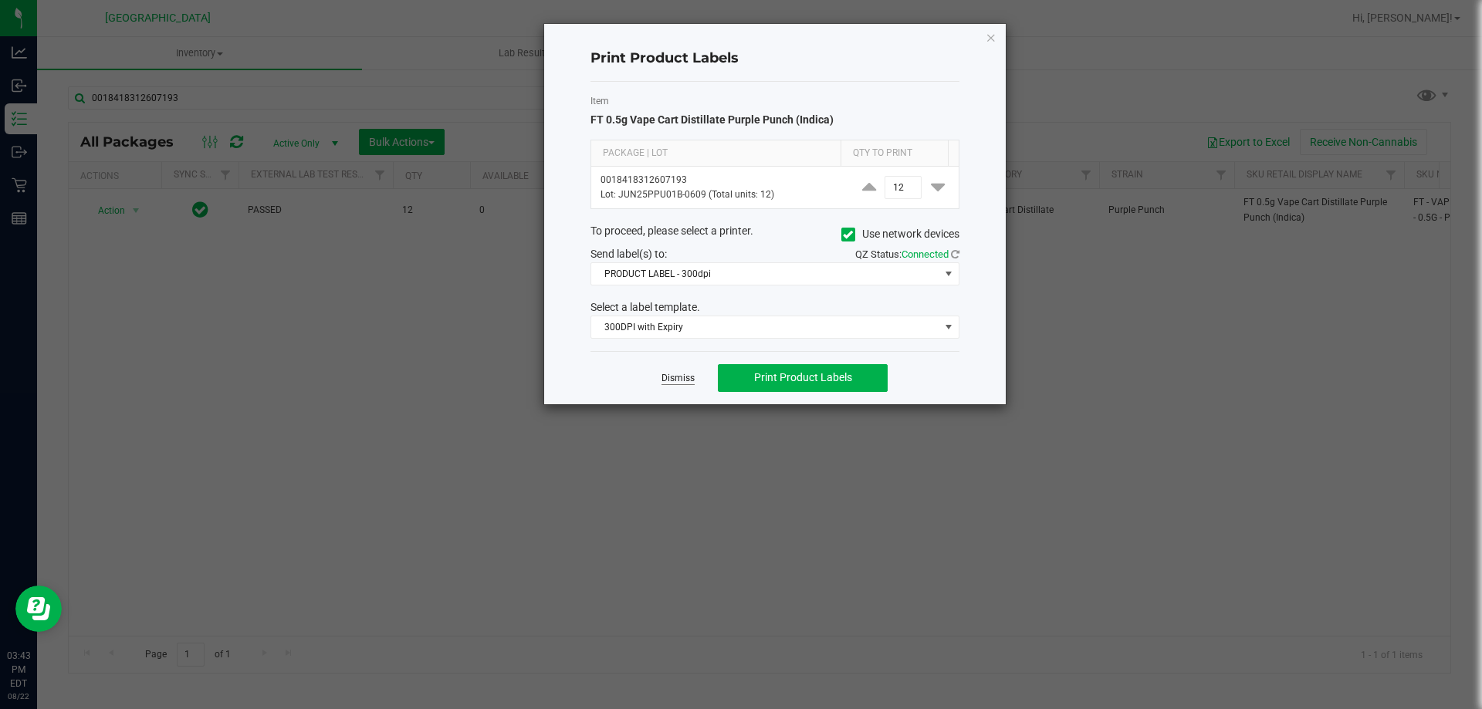
drag, startPoint x: 674, startPoint y: 379, endPoint x: 194, endPoint y: 247, distance: 497.8
click at [674, 379] on link "Dismiss" at bounding box center [677, 378] width 33 height 13
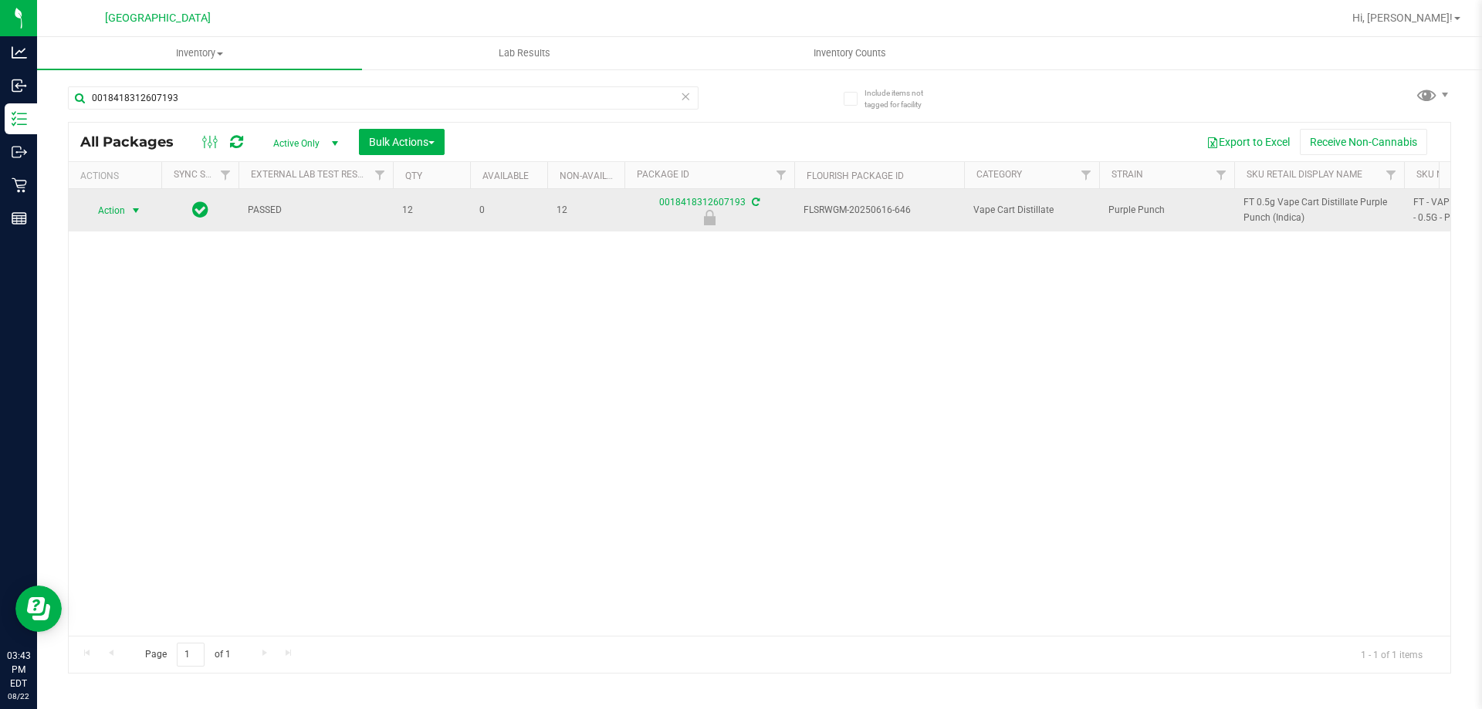
click at [113, 218] on span "Action" at bounding box center [105, 211] width 42 height 22
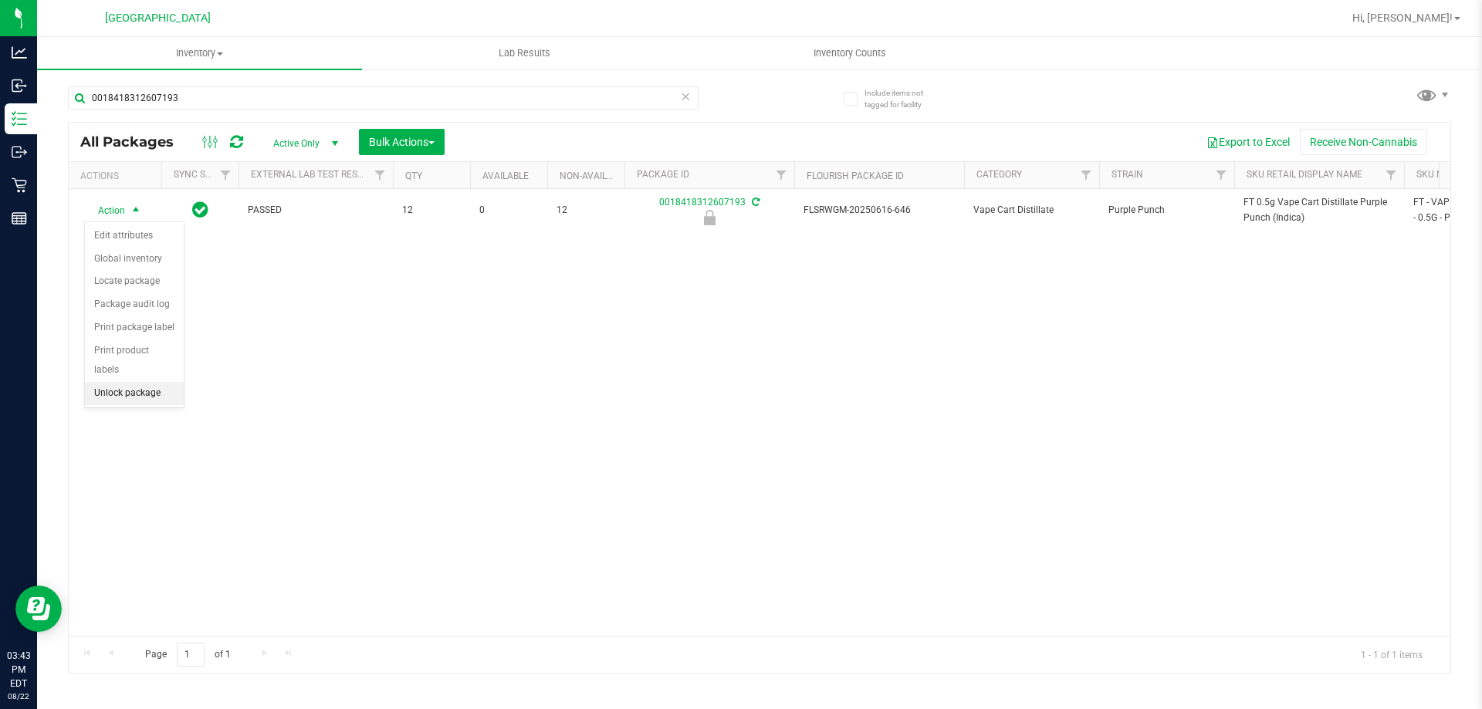
click at [141, 382] on li "Unlock package" at bounding box center [134, 393] width 99 height 23
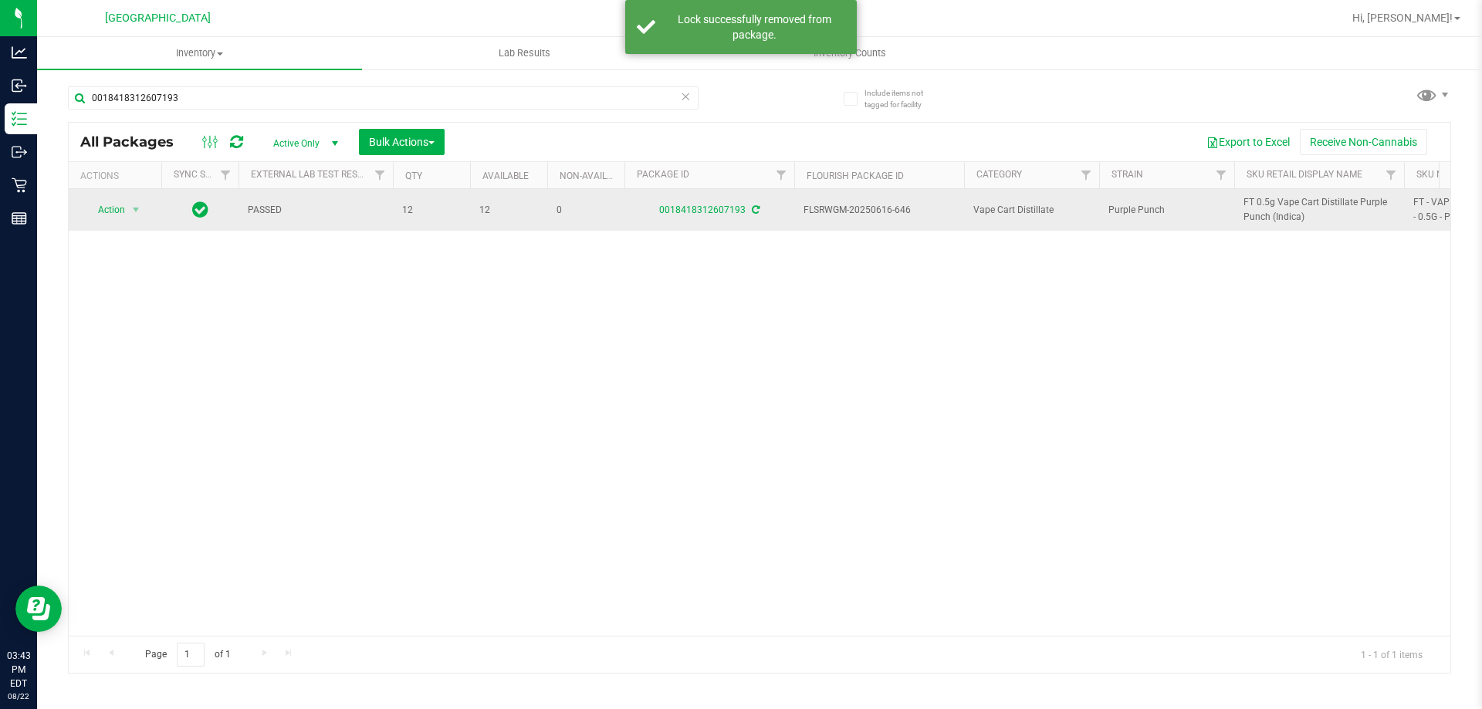
click at [1268, 208] on span "FT 0.5g Vape Cart Distillate Purple Punch (Indica)" at bounding box center [1318, 209] width 151 height 29
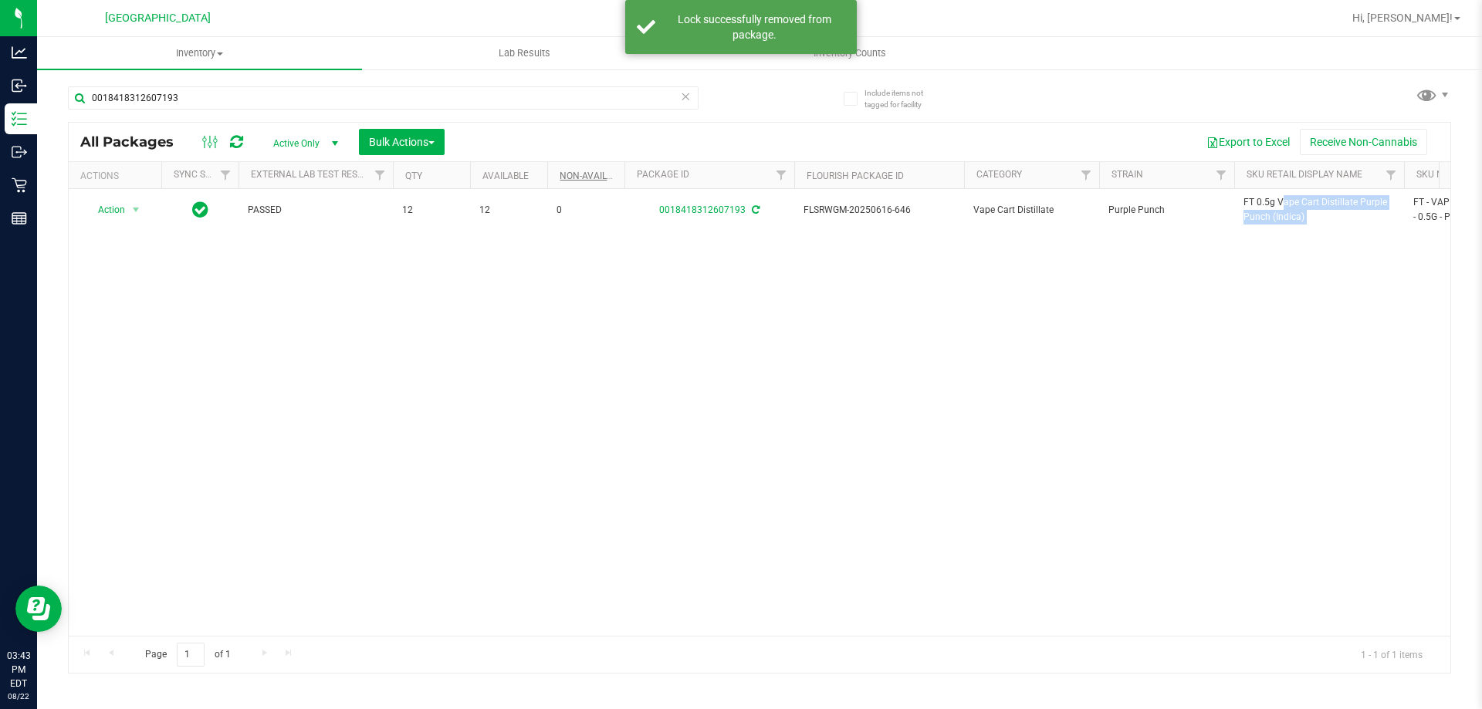
copy tr "FT 0.5g Vape Cart Distillate Purple Punch (Indica)"
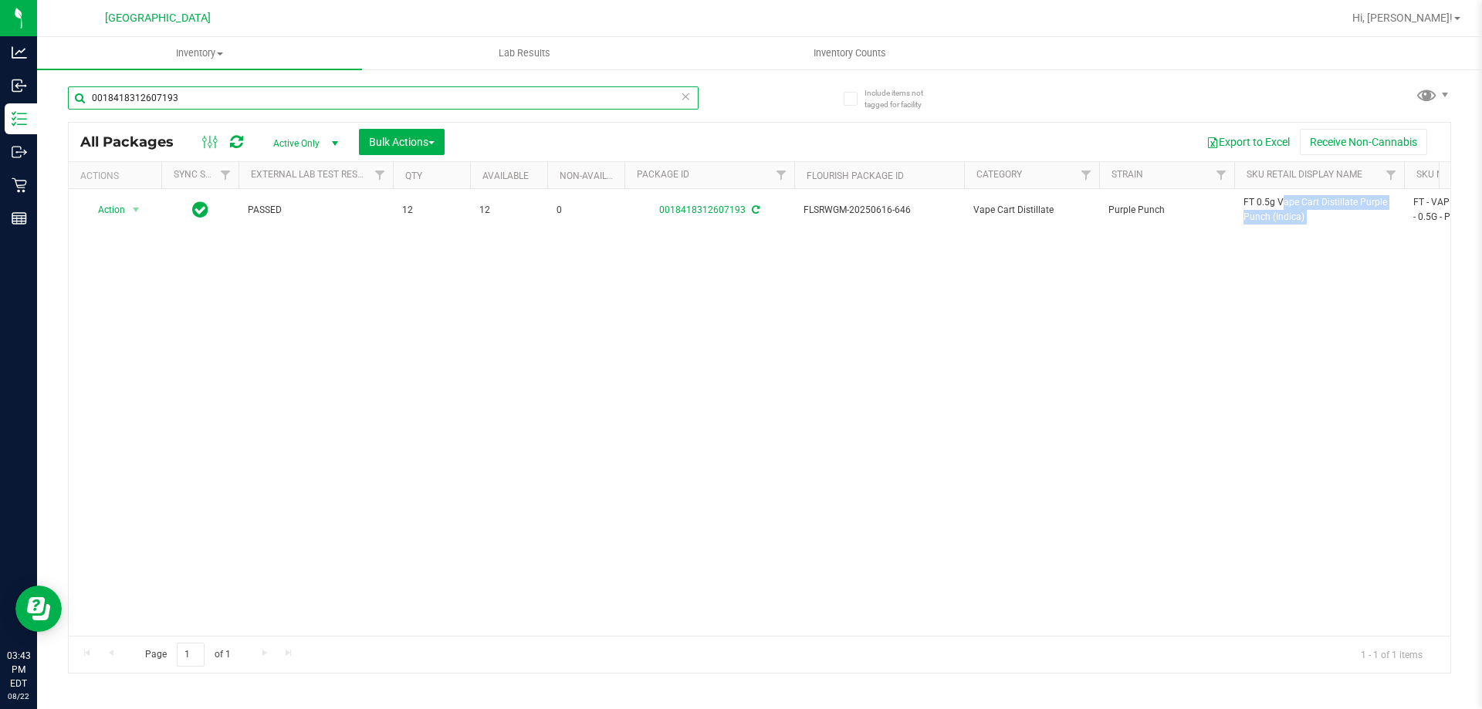
click at [544, 104] on input "0018418312607193" at bounding box center [383, 97] width 630 height 23
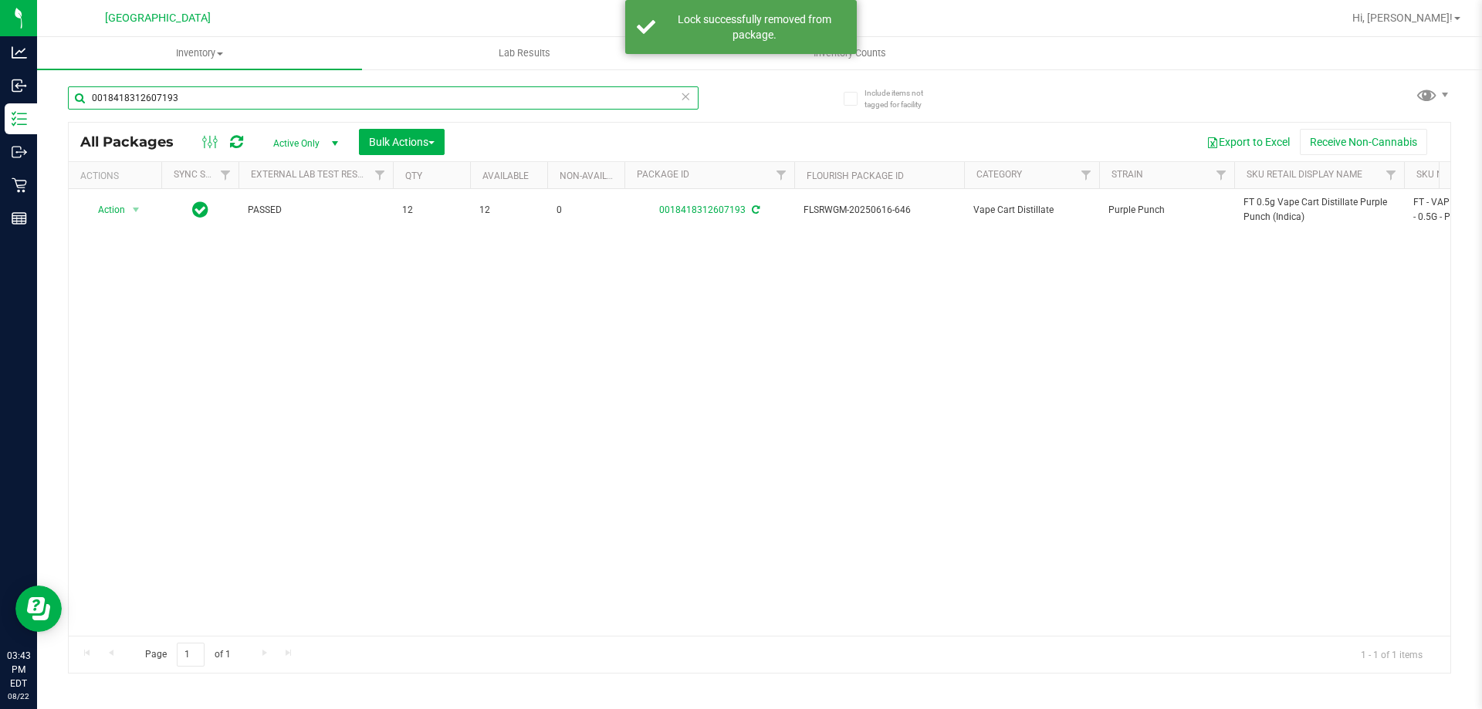
click at [544, 104] on input "0018418312607193" at bounding box center [383, 97] width 630 height 23
paste input "FT 0.5g Vape Cart Distillate Purple Punch (Indica)"
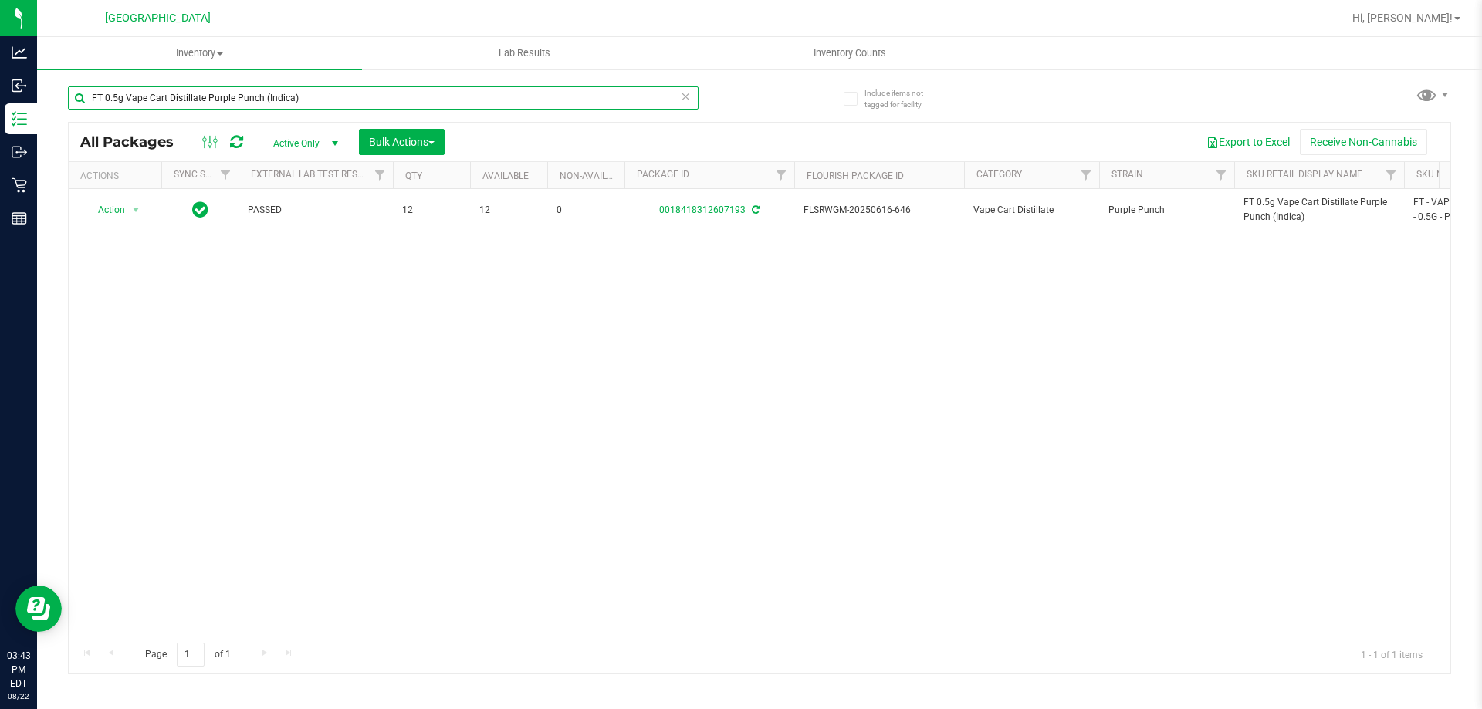
type input "FT 0.5g Vape Cart Distillate Purple Punch (Indica)"
